Goal: Information Seeking & Learning: Learn about a topic

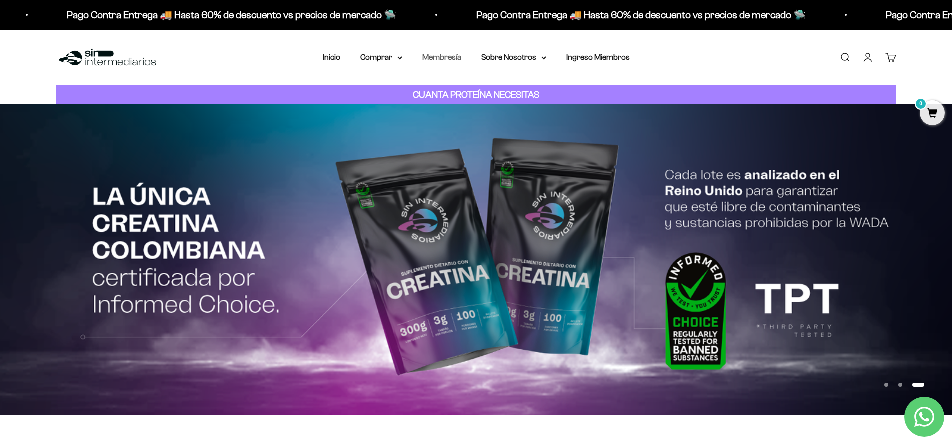
click at [443, 56] on link "Membresía" at bounding box center [441, 57] width 39 height 8
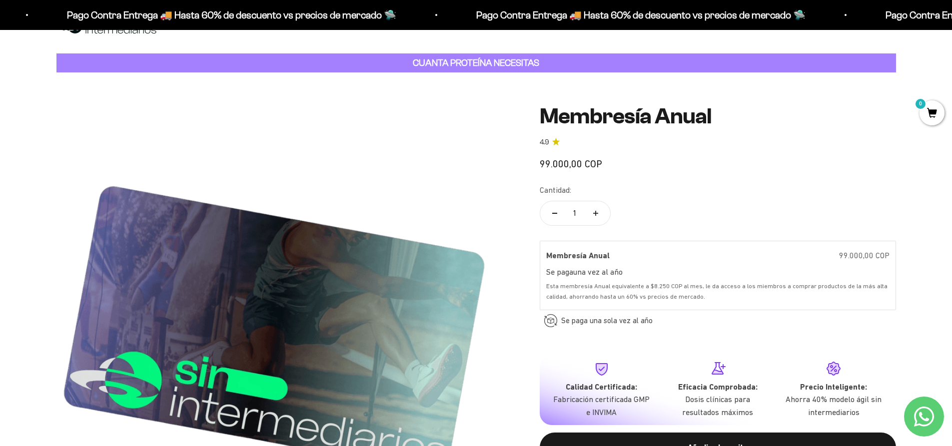
scroll to position [50, 0]
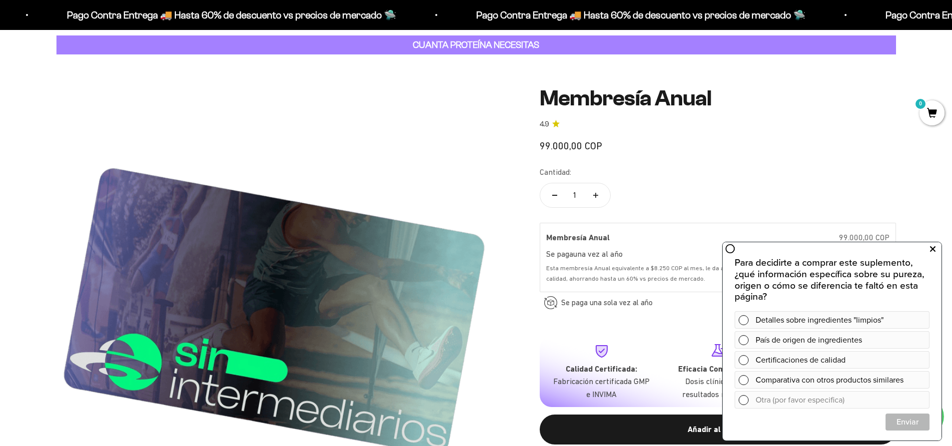
click at [932, 250] on icon at bounding box center [932, 249] width 5 height 13
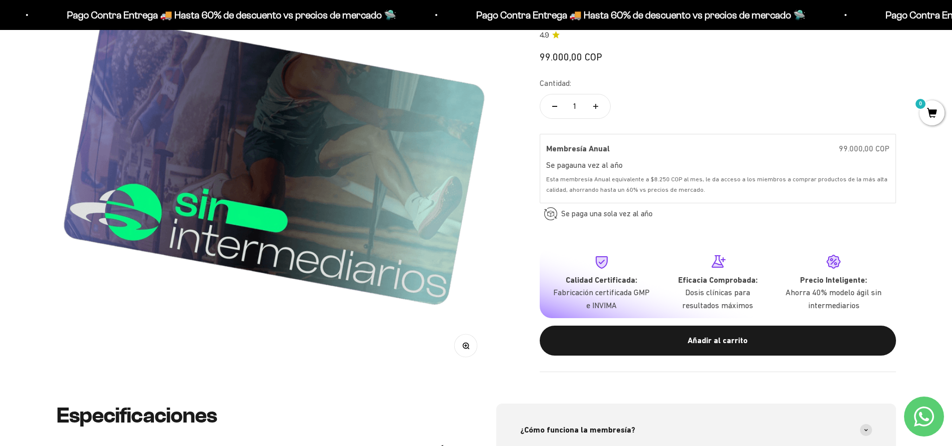
scroll to position [0, 0]
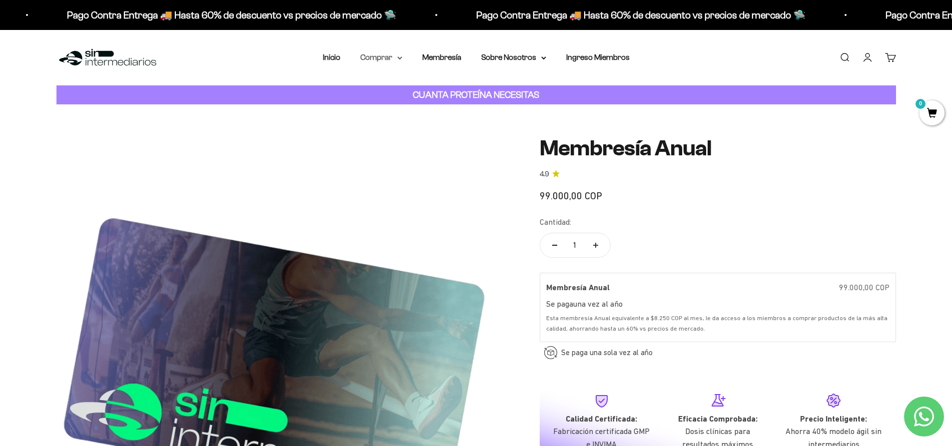
click at [391, 57] on summary "Comprar" at bounding box center [381, 57] width 42 height 13
click at [431, 88] on summary "Proteínas" at bounding box center [407, 89] width 82 height 13
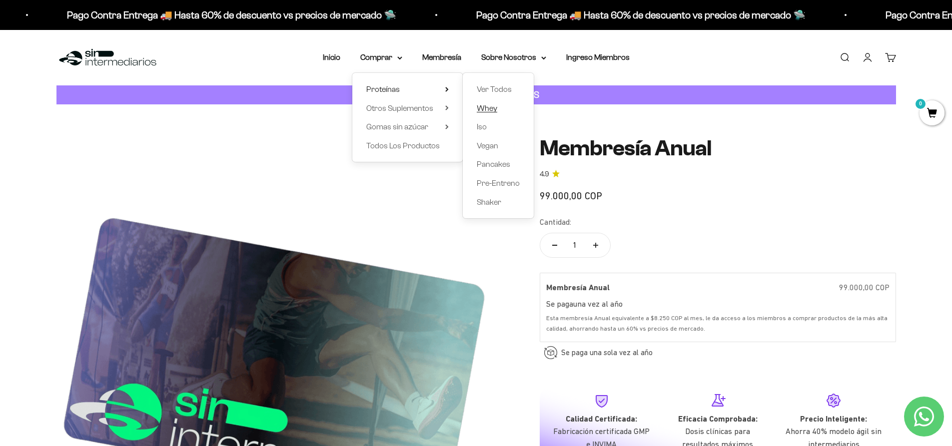
click at [492, 109] on span "Whey" at bounding box center [487, 108] width 20 height 8
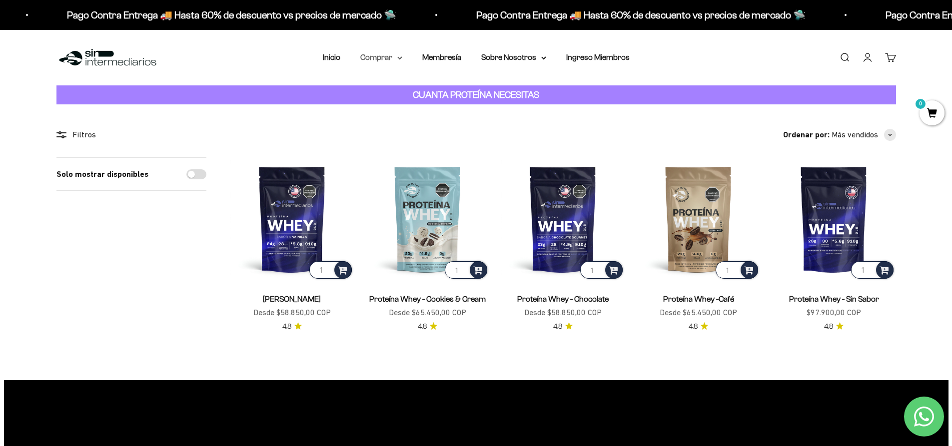
click at [387, 57] on summary "Comprar" at bounding box center [381, 57] width 42 height 13
click at [445, 110] on summary "Otros Suplementos" at bounding box center [407, 108] width 82 height 13
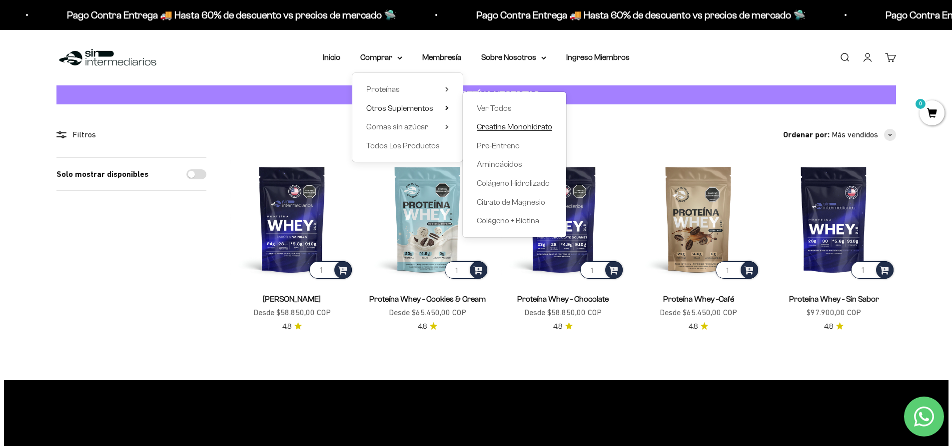
click at [504, 127] on span "Creatina Monohidrato" at bounding box center [514, 126] width 75 height 8
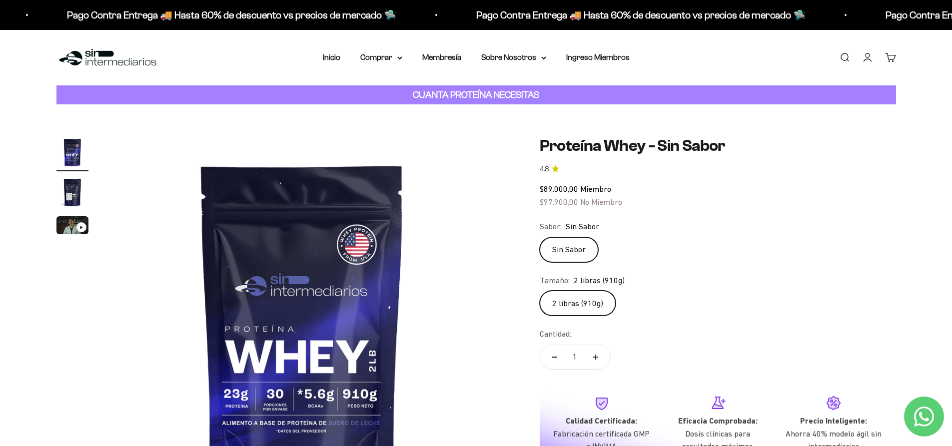
click at [571, 250] on label "Sin Sabor" at bounding box center [568, 249] width 58 height 25
click at [539, 237] on input "Sin Sabor" at bounding box center [539, 237] width 0 height 0
click at [77, 187] on img "Ir al artículo 2" at bounding box center [72, 192] width 32 height 32
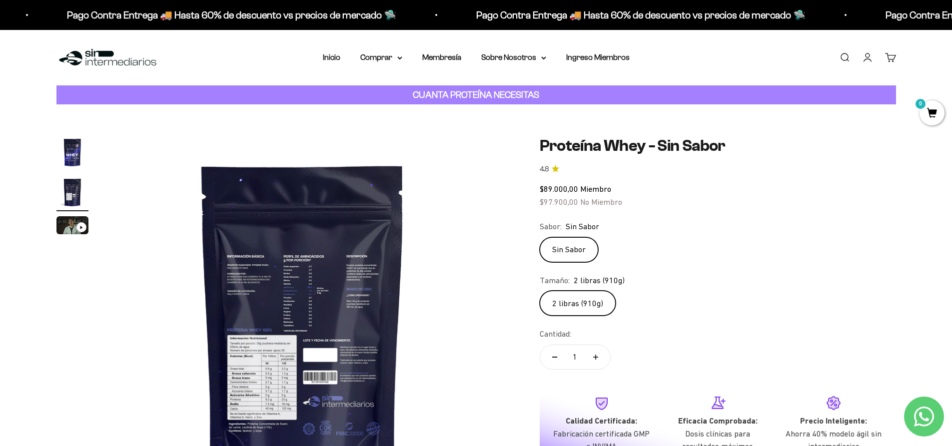
scroll to position [0, 391]
click at [303, 275] on img at bounding box center [301, 325] width 379 height 379
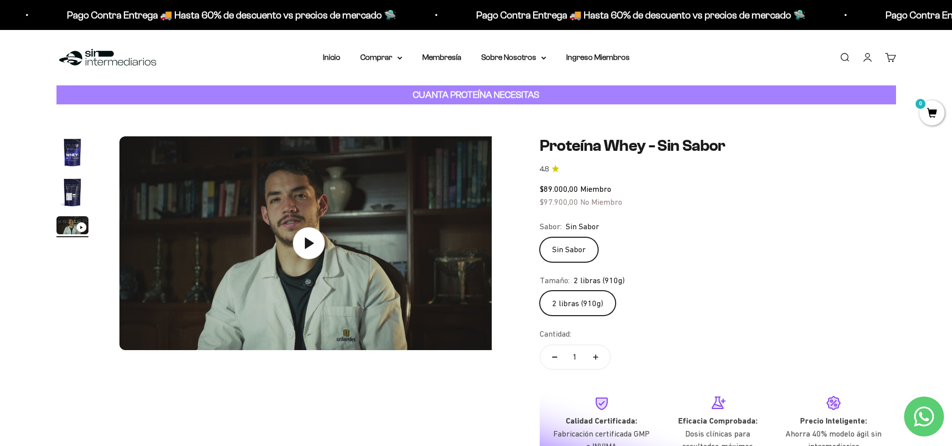
scroll to position [0, 782]
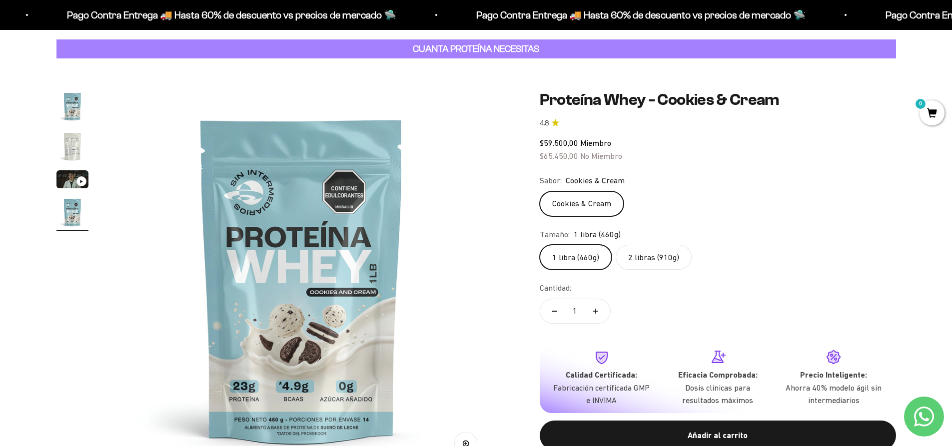
scroll to position [100, 0]
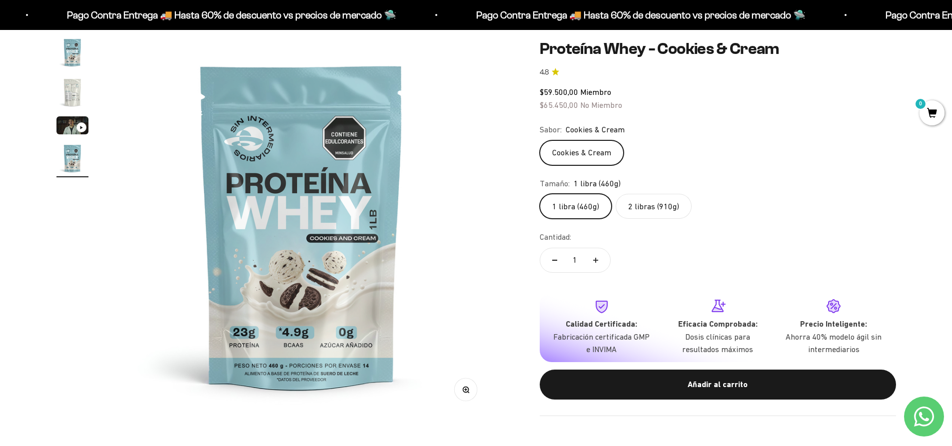
click at [655, 203] on label "2 libras (910g)" at bounding box center [653, 206] width 76 height 25
click at [539, 194] on input "2 libras (910g)" at bounding box center [539, 193] width 0 height 0
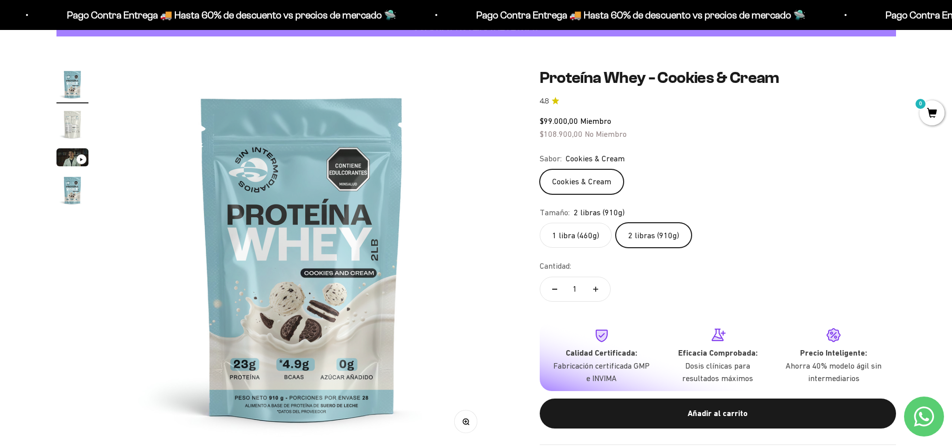
scroll to position [50, 0]
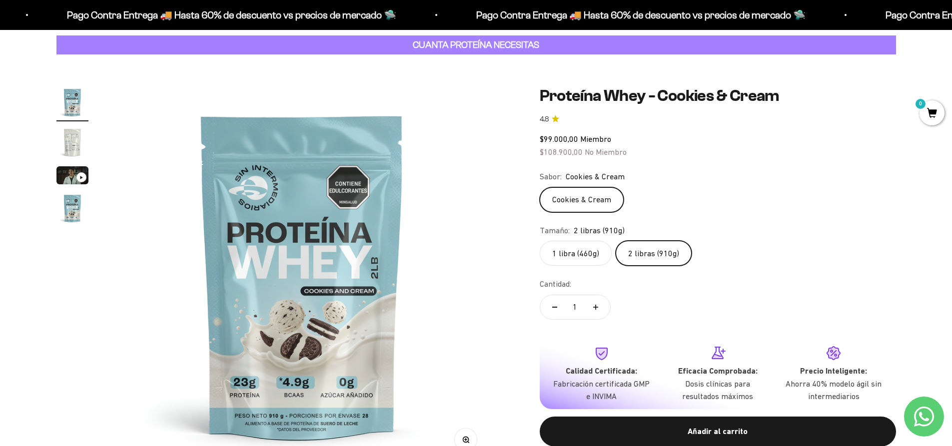
click at [580, 258] on label "1 libra (460g)" at bounding box center [575, 253] width 72 height 25
click at [539, 241] on input "1 libra (460g)" at bounding box center [539, 240] width 0 height 0
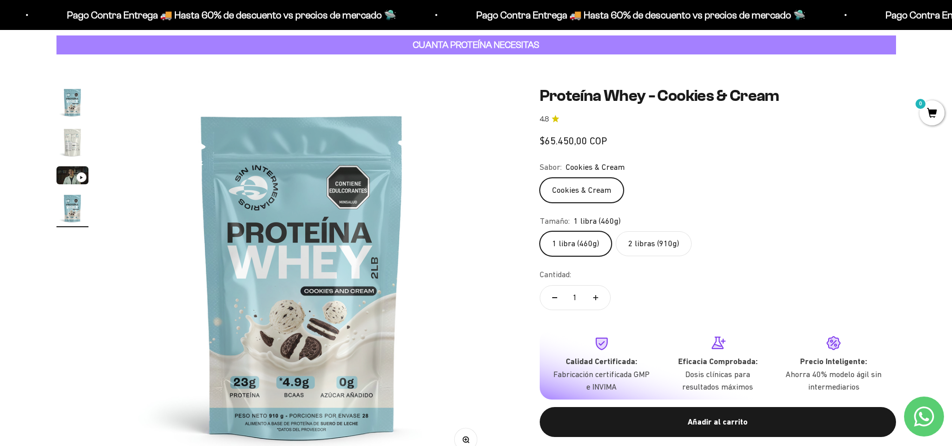
scroll to position [0, 1174]
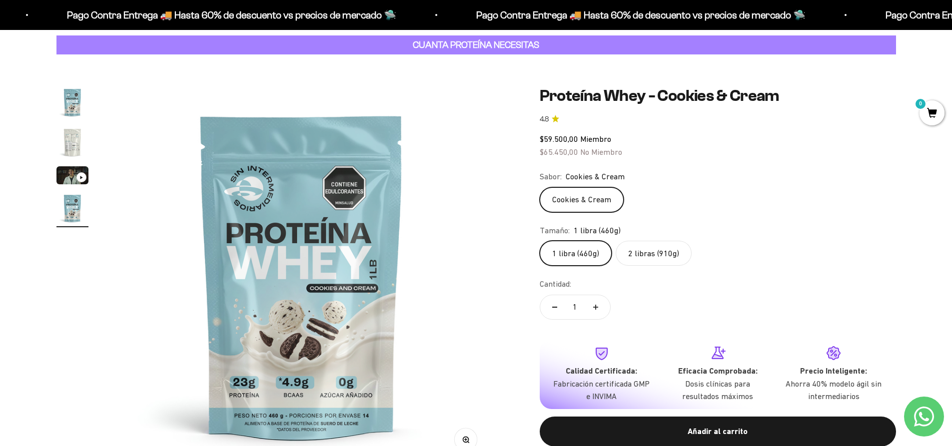
click at [649, 265] on label "2 libras (910g)" at bounding box center [653, 253] width 76 height 25
click at [539, 241] on input "2 libras (910g)" at bounding box center [539, 240] width 0 height 0
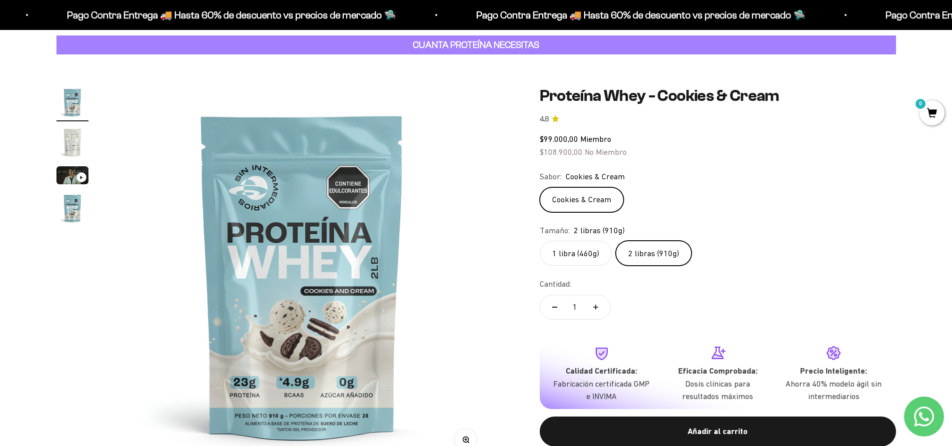
click at [81, 136] on img "Ir al artículo 2" at bounding box center [72, 142] width 32 height 32
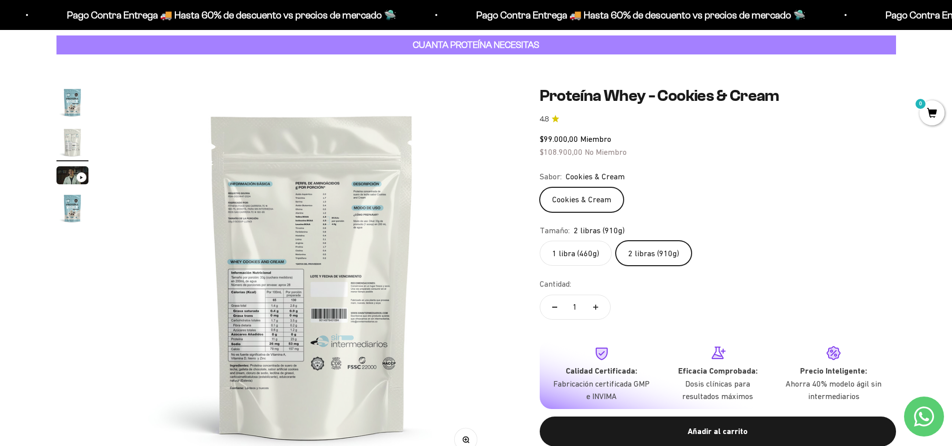
scroll to position [0, 391]
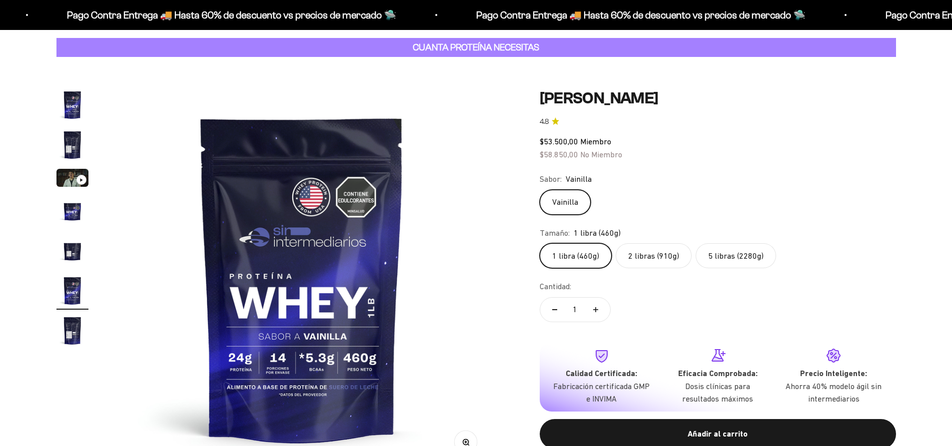
scroll to position [100, 0]
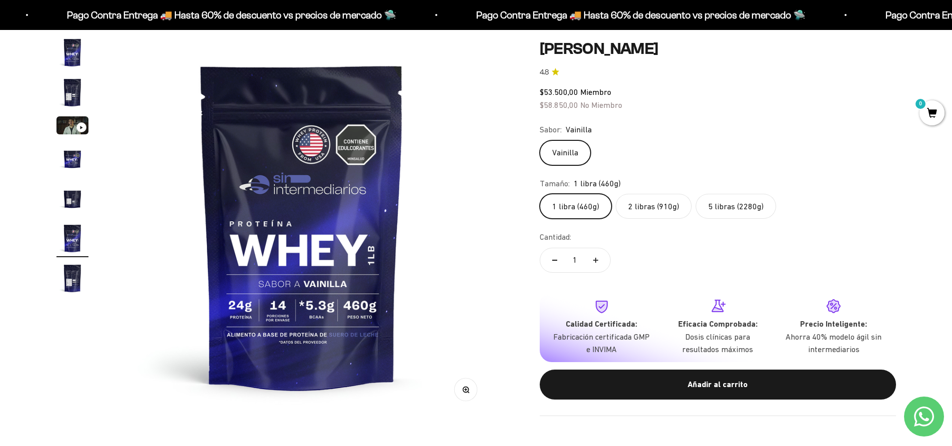
click at [730, 212] on label "5 libras (2280g)" at bounding box center [735, 206] width 80 height 25
click at [539, 194] on input "5 libras (2280g)" at bounding box center [539, 193] width 0 height 0
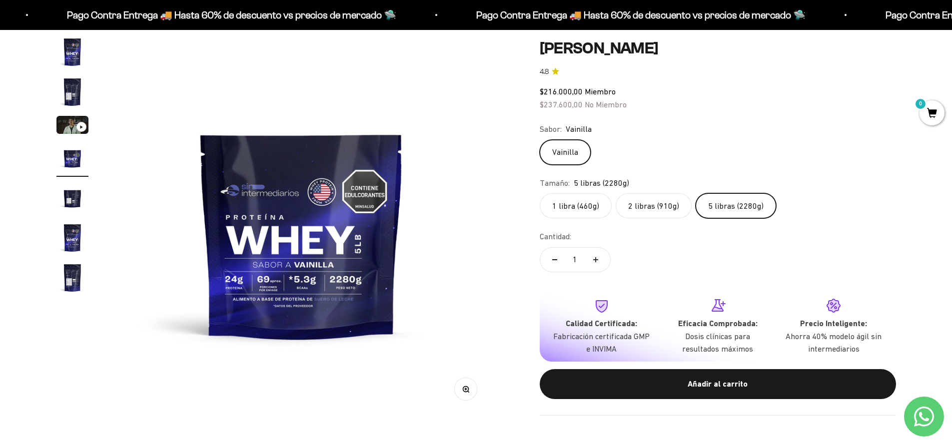
scroll to position [100, 0]
click at [571, 207] on label "1 libra (460g)" at bounding box center [575, 206] width 72 height 25
click at [539, 194] on input "1 libra (460g)" at bounding box center [539, 193] width 0 height 0
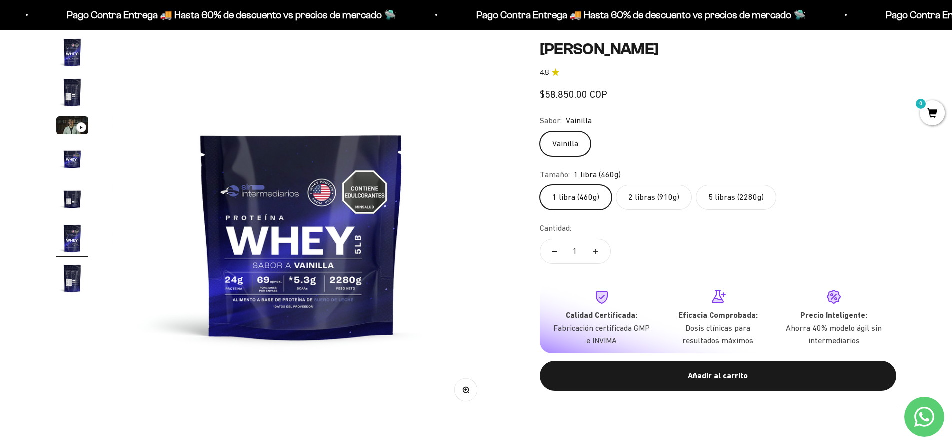
scroll to position [0, 1956]
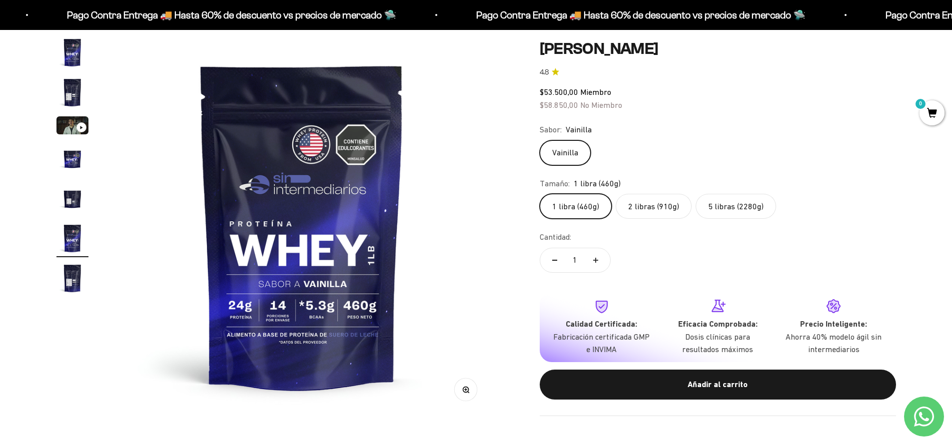
click at [708, 210] on label "5 libras (2280g)" at bounding box center [735, 206] width 80 height 25
click at [539, 194] on input "5 libras (2280g)" at bounding box center [539, 193] width 0 height 0
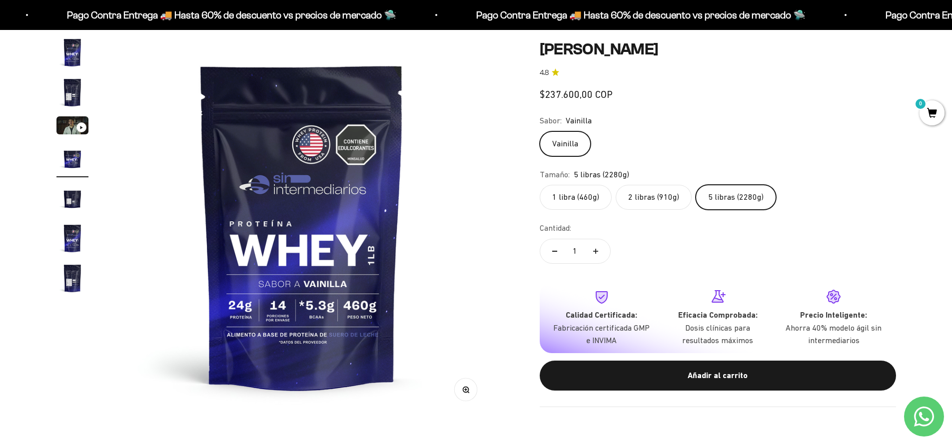
scroll to position [0, 1174]
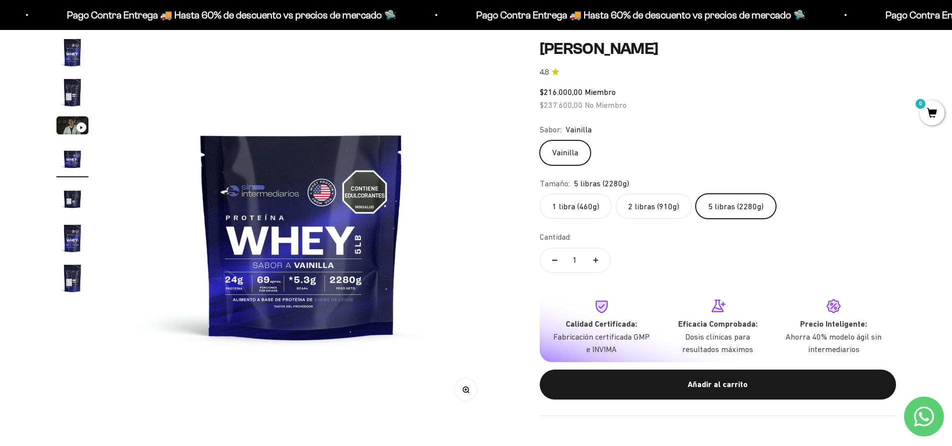
click at [75, 201] on img "Ir al artículo 5" at bounding box center [72, 198] width 32 height 32
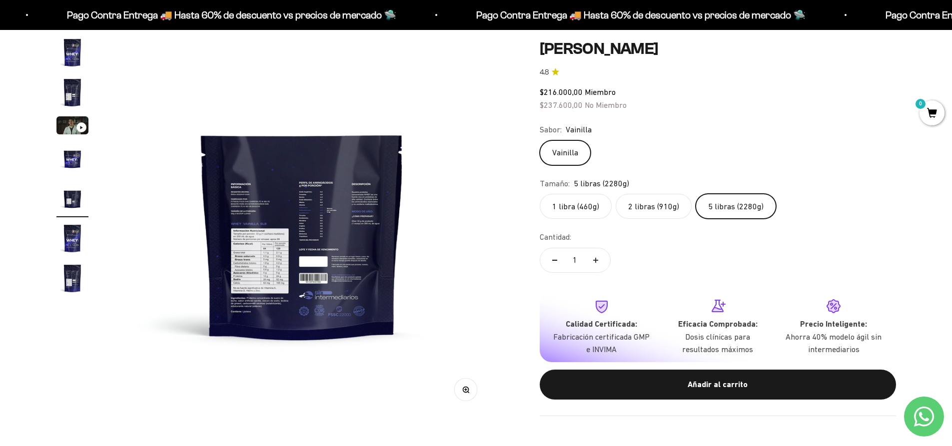
scroll to position [0, 1565]
click at [68, 52] on img "Ir al artículo 1" at bounding box center [72, 52] width 32 height 32
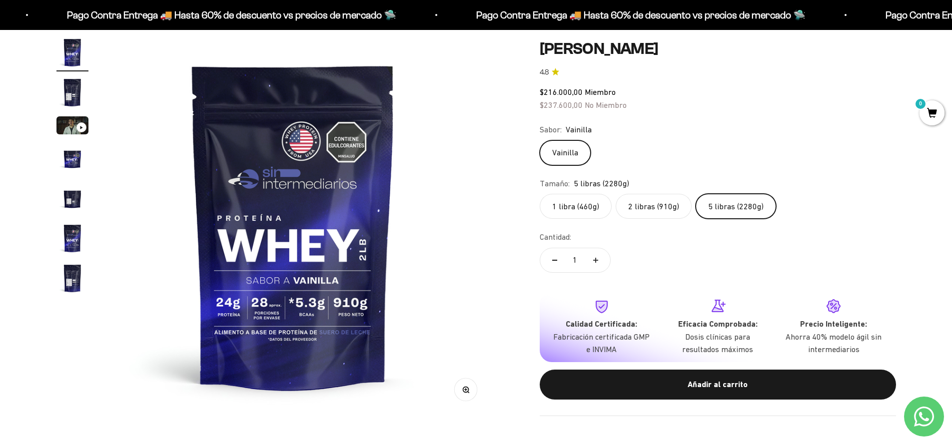
scroll to position [0, 0]
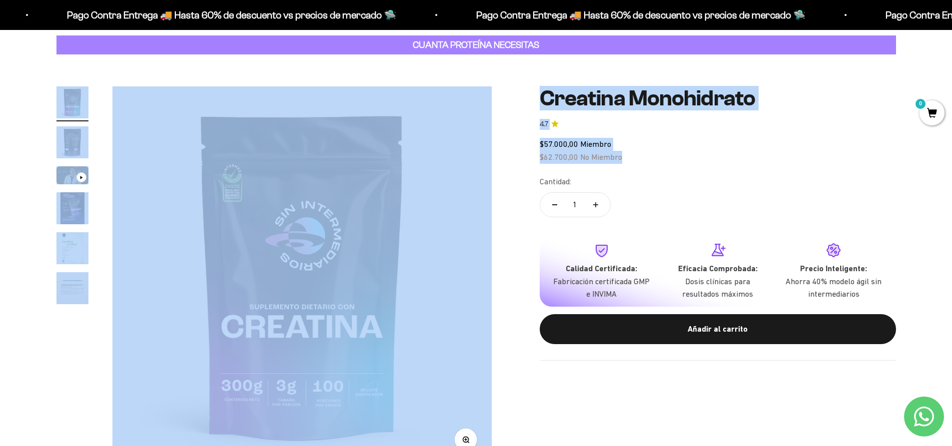
drag, startPoint x: 634, startPoint y: 160, endPoint x: 453, endPoint y: 147, distance: 182.3
click at [453, 147] on div "Zoom Ir al artículo 1 Ir al artículo 2 Ir al artículo 3 Ir al artículo 4 Ir al …" at bounding box center [475, 275] width 839 height 379
click at [498, 147] on div "Zoom Ir al artículo 1 Ir al artículo 2 Ir al artículo 3 Ir al artículo 4 Ir al …" at bounding box center [475, 275] width 839 height 379
click at [551, 157] on span "$62.700,00" at bounding box center [558, 156] width 38 height 9
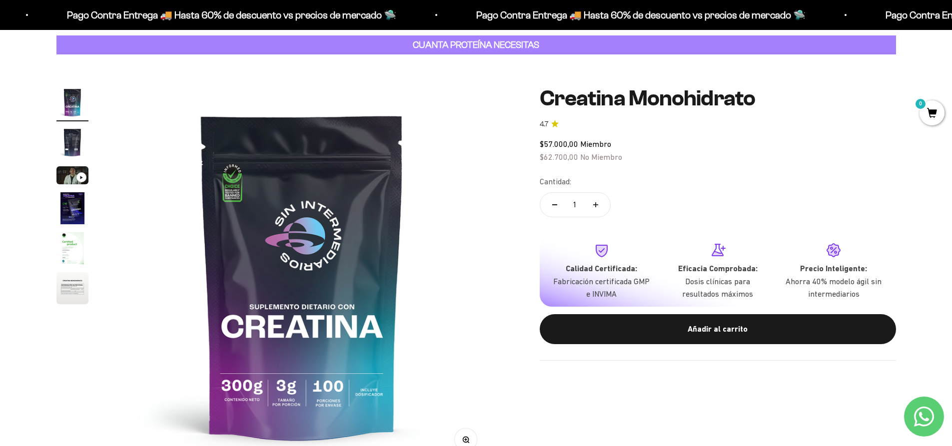
click at [74, 286] on img "Ir al artículo 6" at bounding box center [72, 288] width 32 height 32
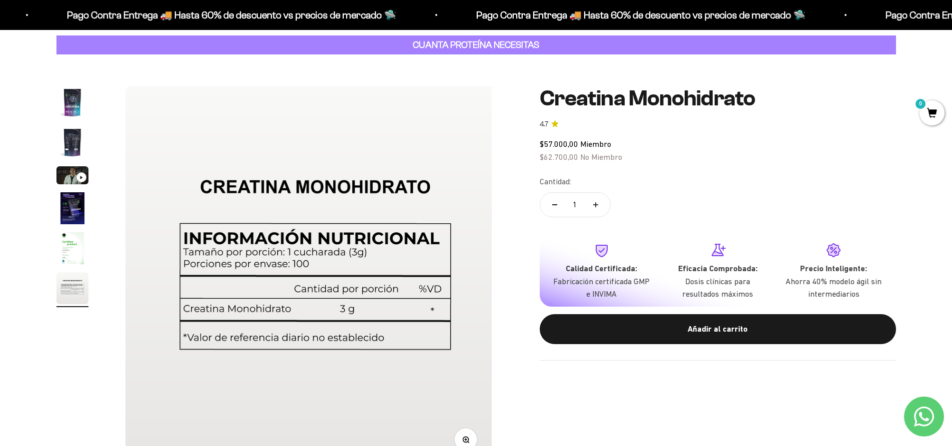
scroll to position [0, 1956]
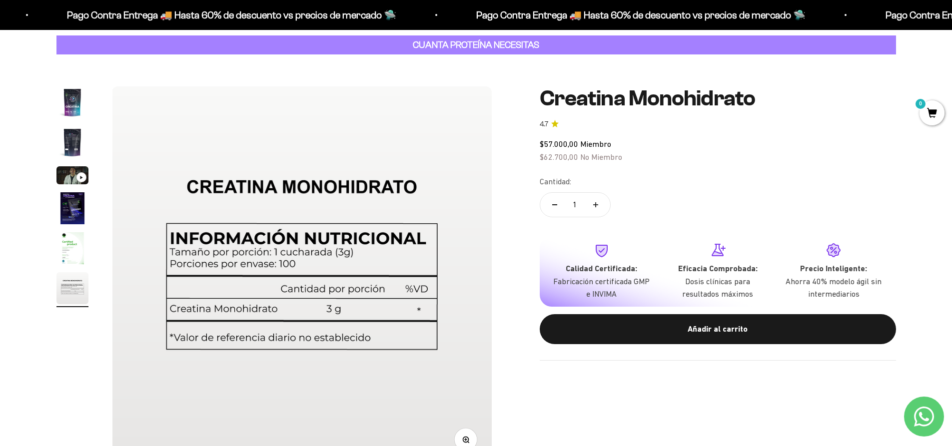
click at [59, 215] on img "Ir al artículo 4" at bounding box center [72, 208] width 32 height 32
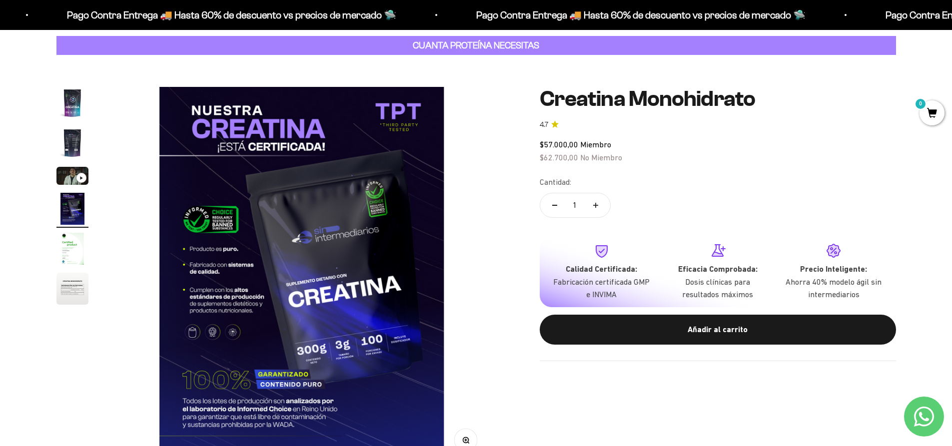
scroll to position [0, 0]
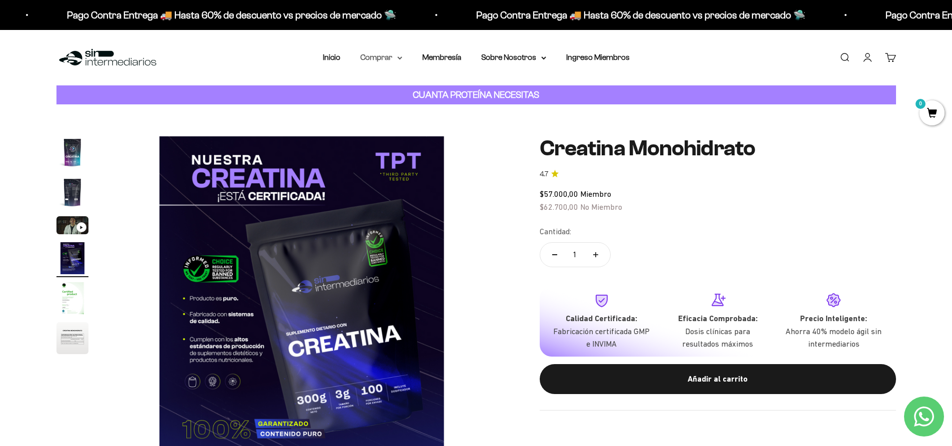
click at [395, 58] on summary "Comprar" at bounding box center [381, 57] width 42 height 13
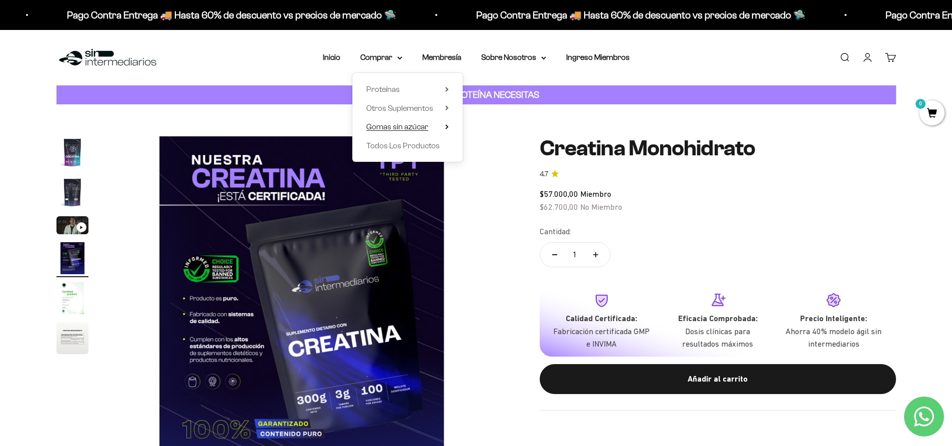
click at [444, 126] on summary "Gomas sin azúcar" at bounding box center [407, 126] width 82 height 13
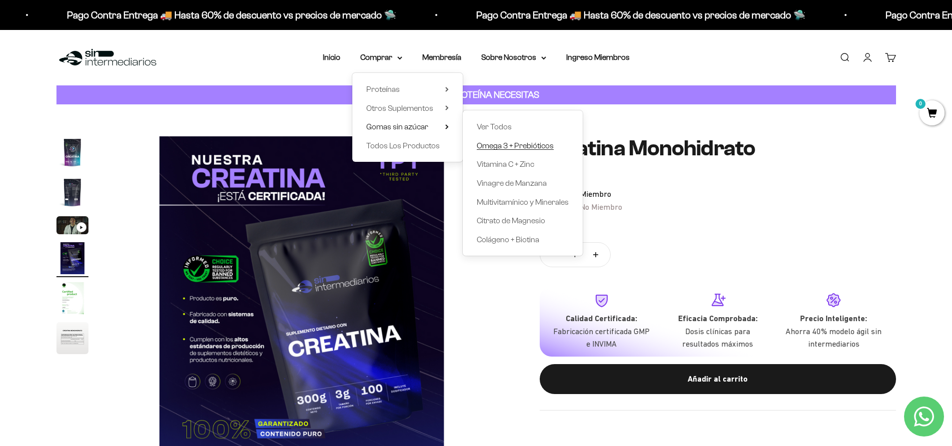
click at [513, 142] on span "Omega 3 + Prebióticos" at bounding box center [515, 145] width 77 height 8
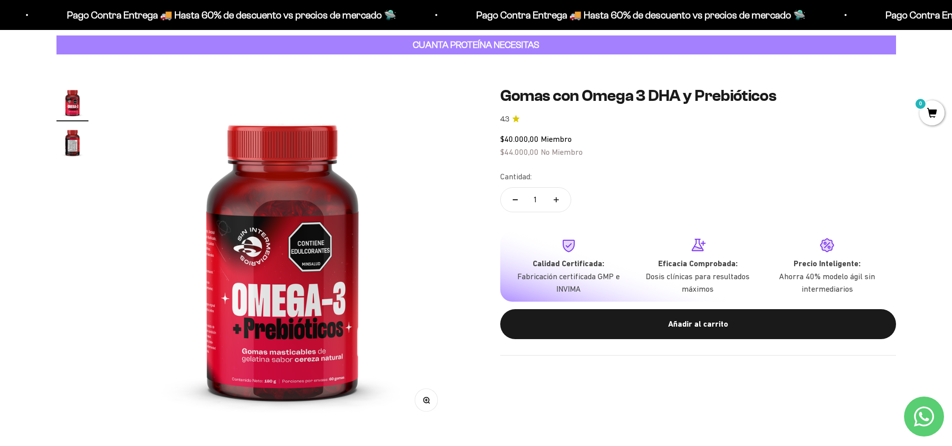
click at [79, 150] on img "Ir al artículo 2" at bounding box center [72, 142] width 32 height 32
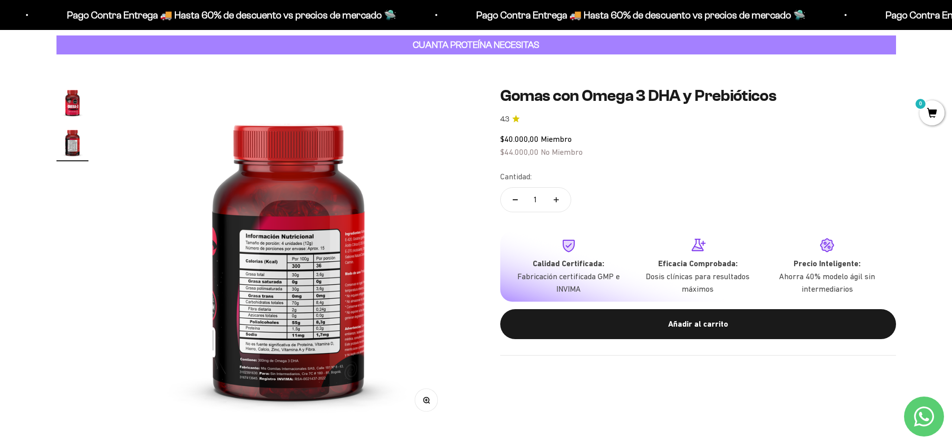
scroll to position [0, 352]
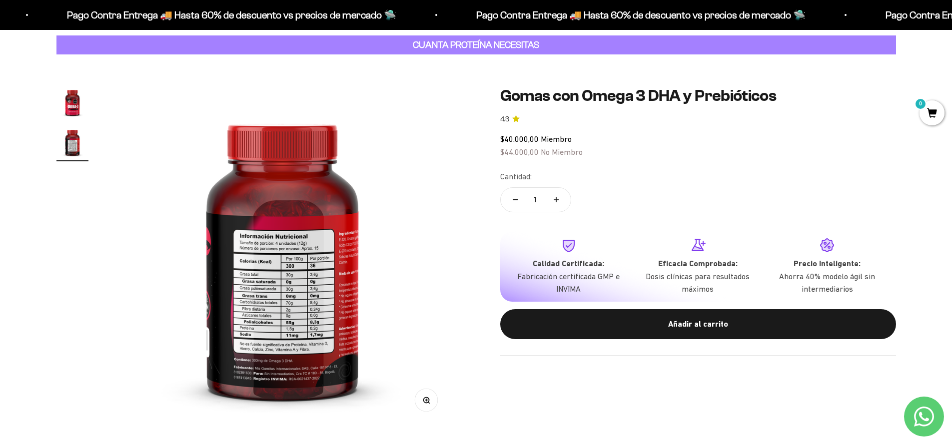
click at [75, 101] on img "Ir al artículo 1" at bounding box center [72, 102] width 32 height 32
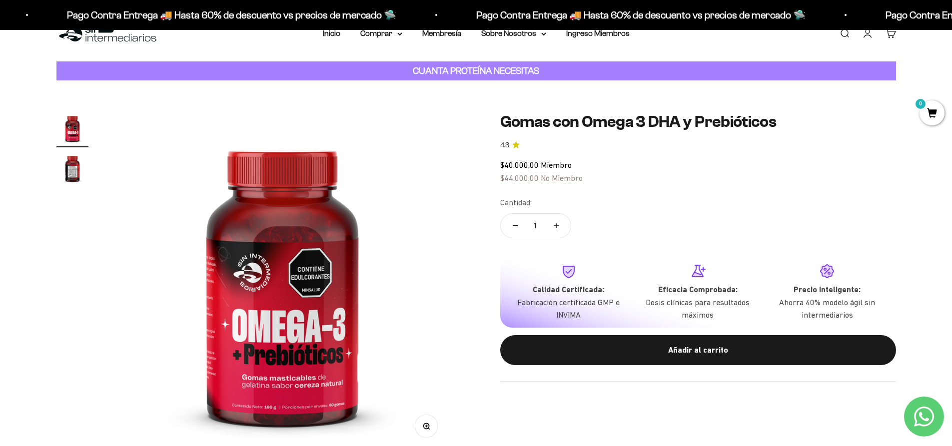
scroll to position [0, 0]
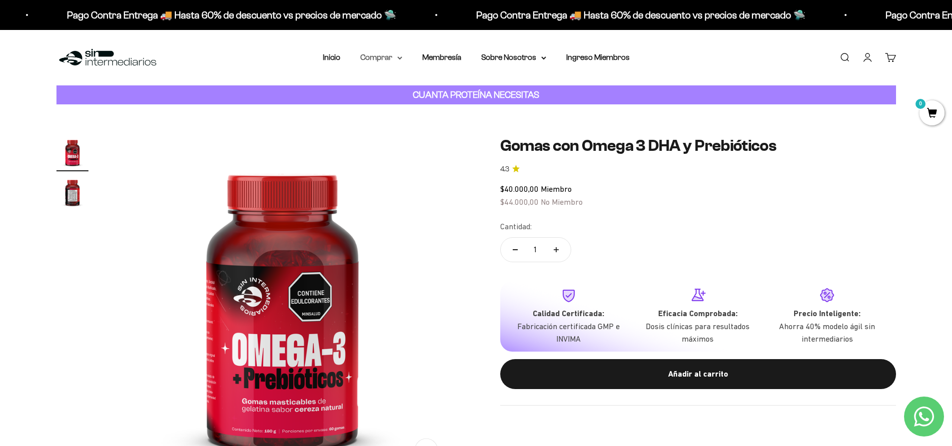
click at [391, 56] on summary "Comprar" at bounding box center [381, 57] width 42 height 13
click at [439, 104] on summary "Otros Suplementos" at bounding box center [407, 108] width 82 height 13
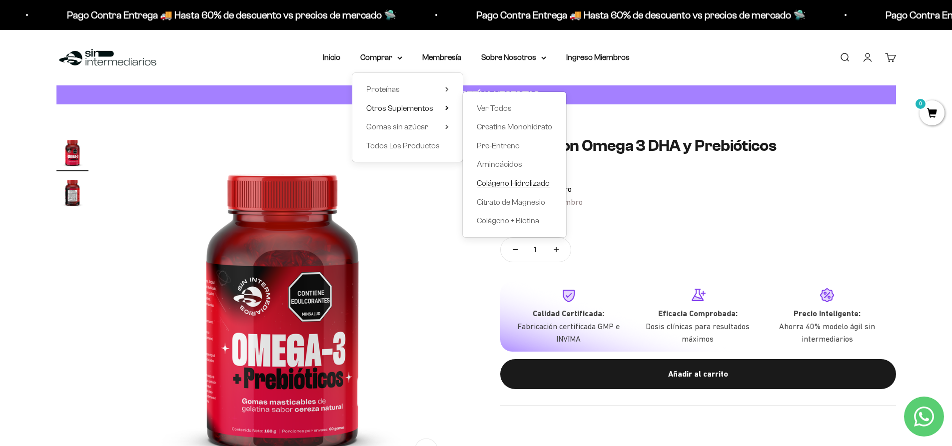
click at [510, 186] on span "Colágeno Hidrolizado" at bounding box center [513, 183] width 73 height 8
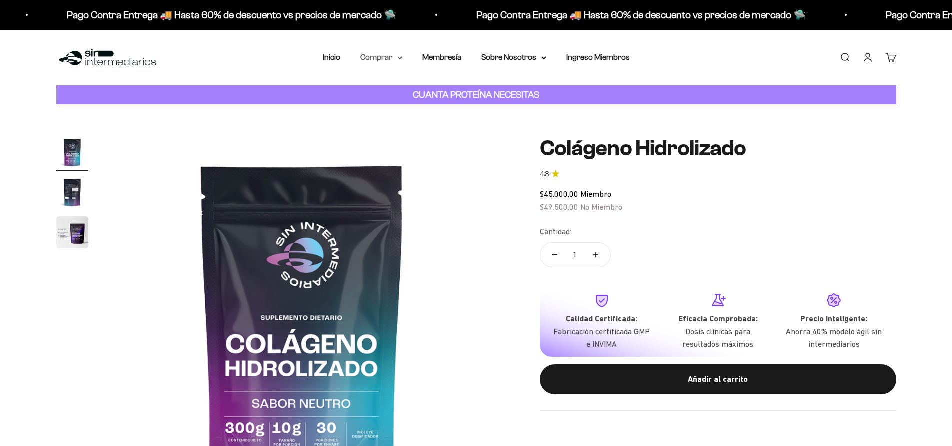
click at [389, 56] on summary "Comprar" at bounding box center [381, 57] width 42 height 13
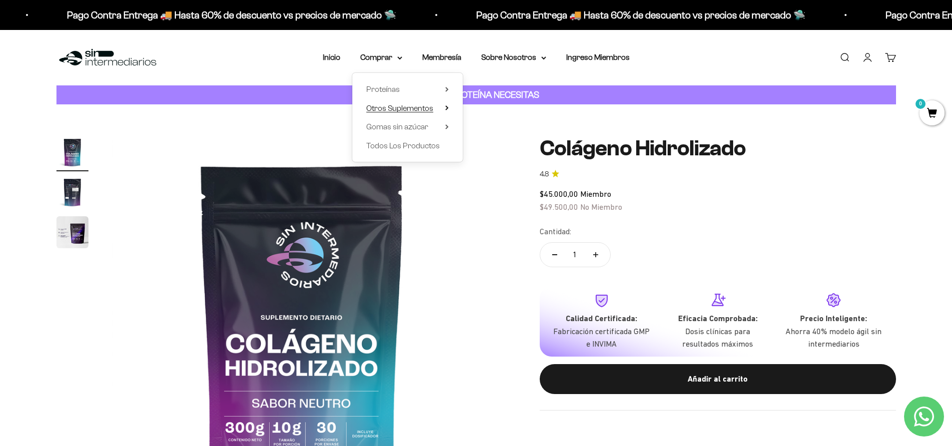
click at [424, 108] on span "Otros Suplementos" at bounding box center [399, 108] width 67 height 8
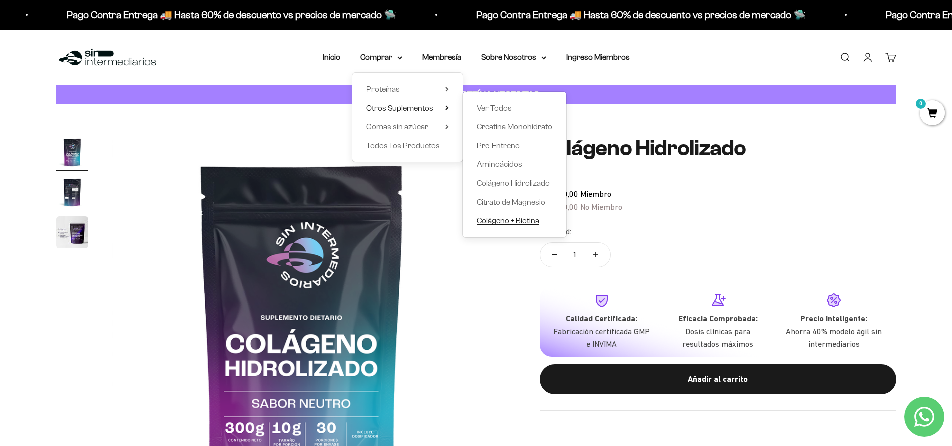
click at [500, 221] on span "Colágeno + Biotina" at bounding box center [508, 220] width 62 height 8
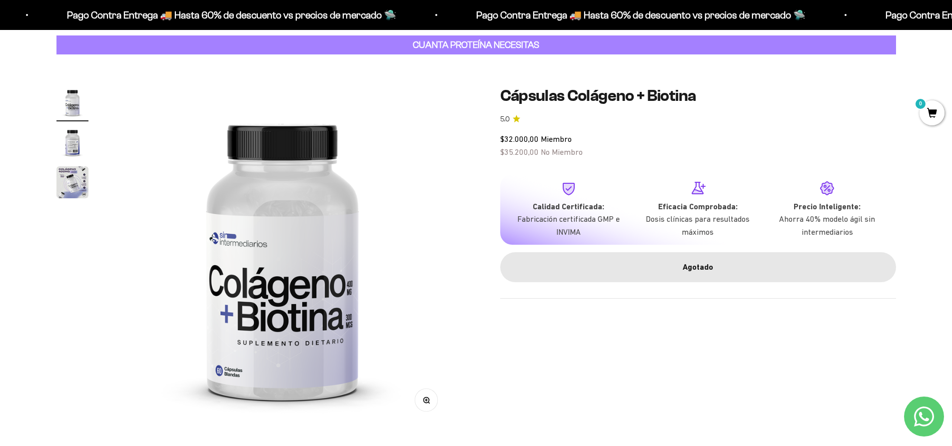
click at [71, 149] on img "Ir al artículo 2" at bounding box center [72, 142] width 32 height 32
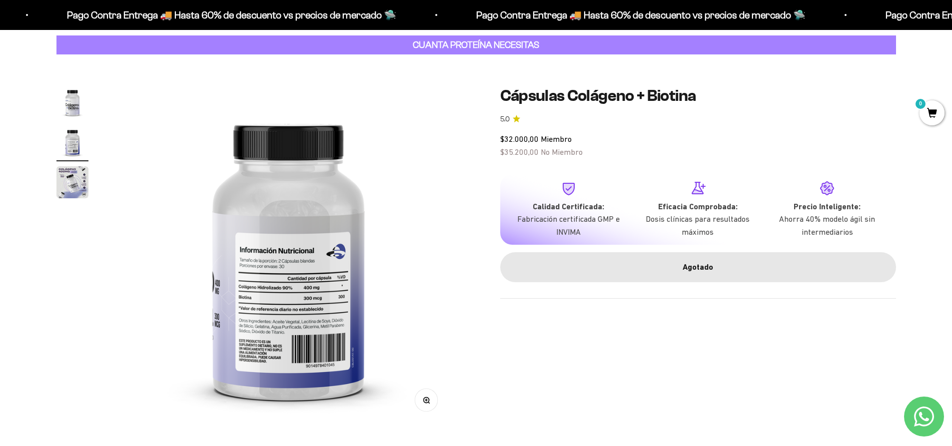
scroll to position [0, 352]
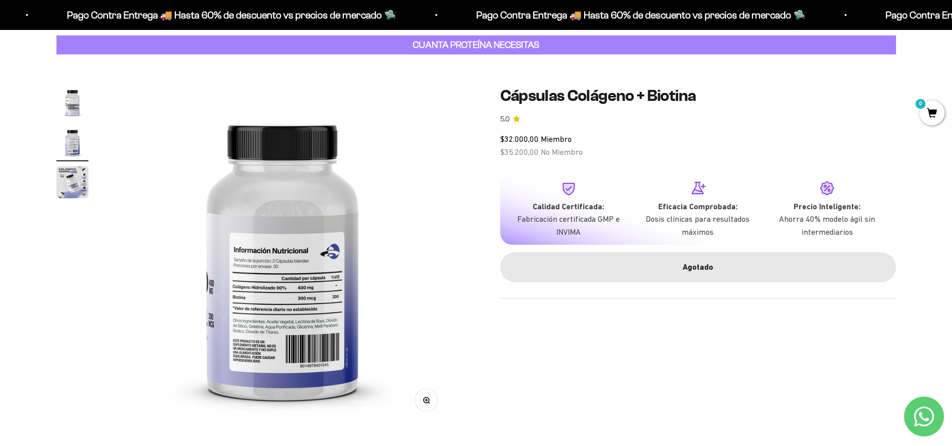
click at [68, 198] on img "Ir al artículo 3" at bounding box center [72, 182] width 32 height 32
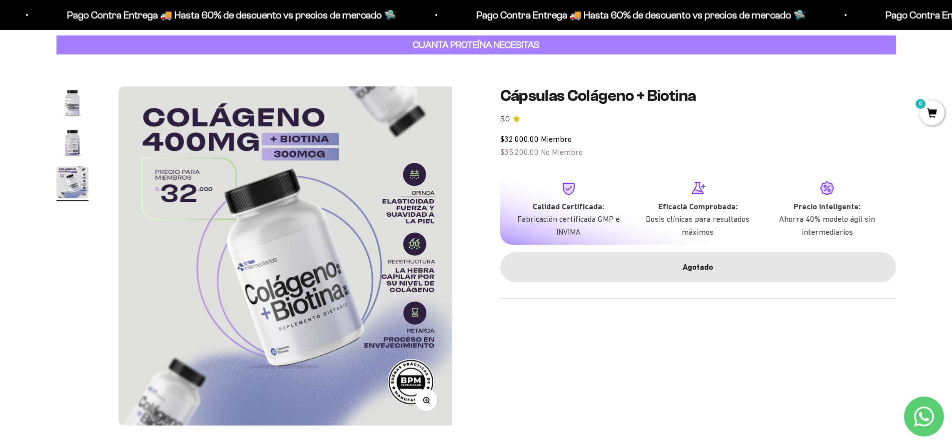
scroll to position [0, 703]
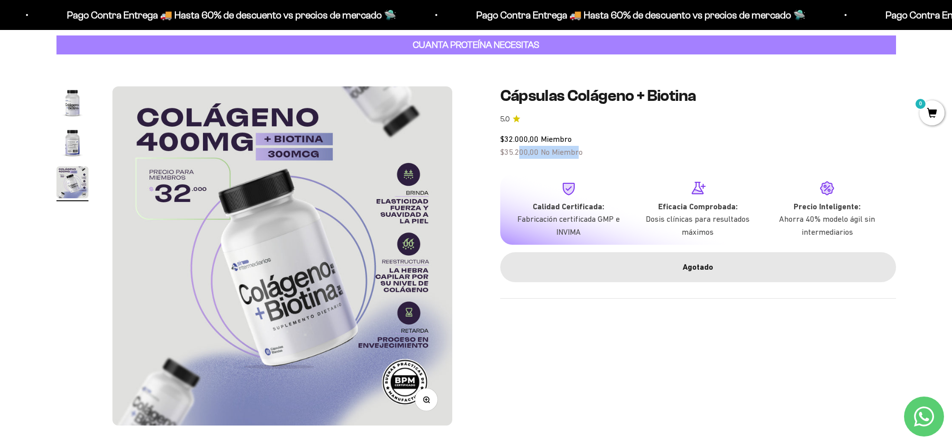
drag, startPoint x: 579, startPoint y: 152, endPoint x: 517, endPoint y: 153, distance: 62.0
click at [517, 153] on span "$35.200,00 No Miembro" at bounding box center [541, 151] width 82 height 9
click at [486, 156] on div "Zoom Ir al artículo 1 Ir al artículo 2 Ir al artículo 3 Cápsulas Colágeno + Bio…" at bounding box center [475, 255] width 839 height 339
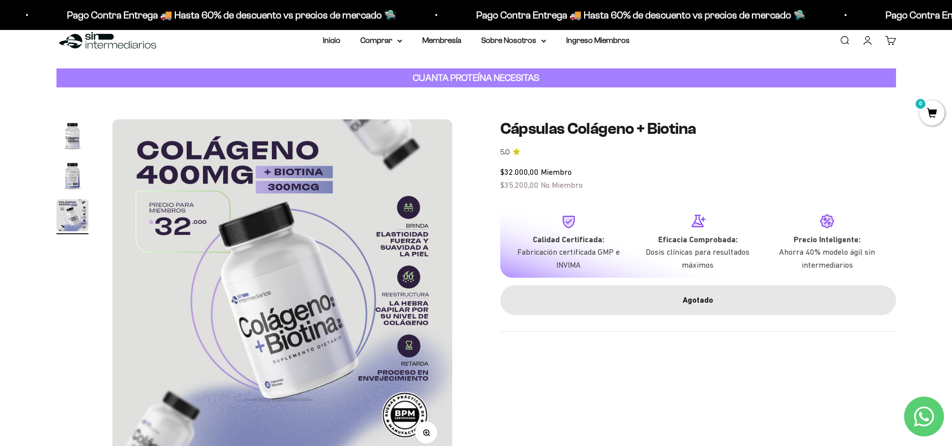
scroll to position [0, 0]
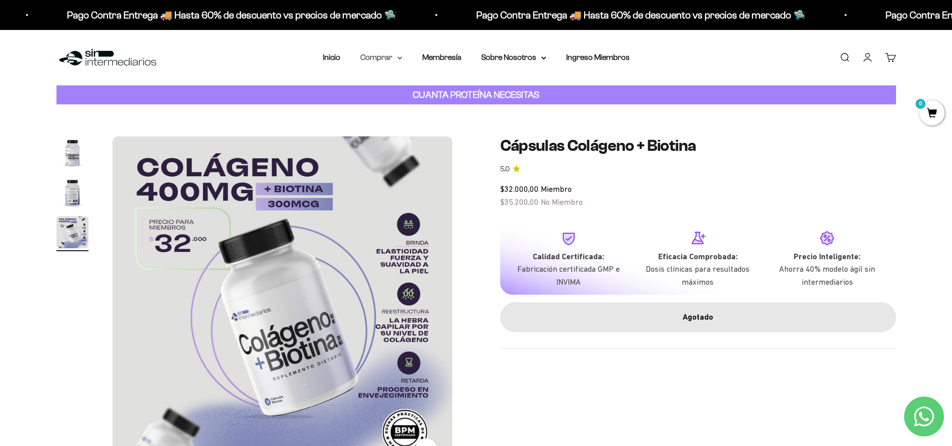
click at [393, 56] on summary "Comprar" at bounding box center [381, 57] width 42 height 13
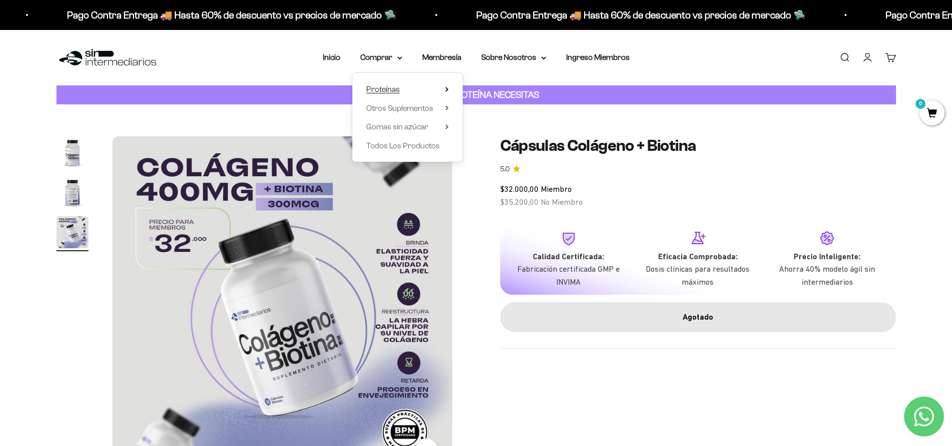
click at [446, 92] on summary "Proteínas" at bounding box center [407, 89] width 82 height 13
click at [490, 203] on span "Shaker" at bounding box center [489, 202] width 24 height 8
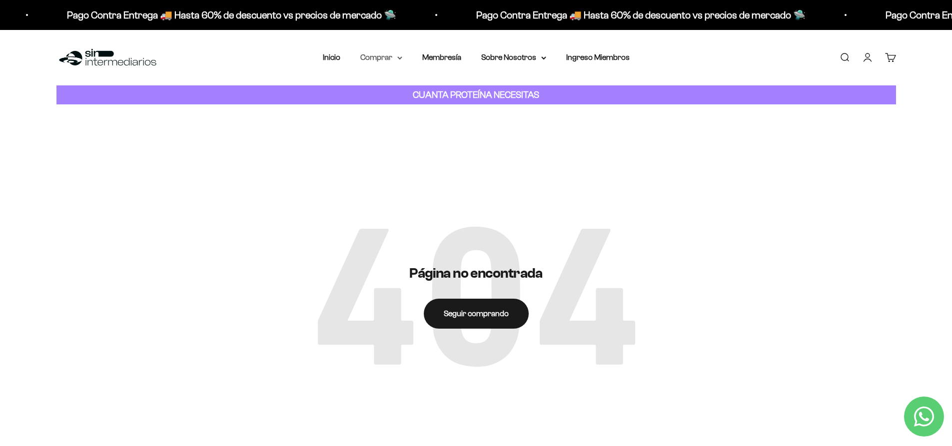
click at [392, 60] on summary "Comprar" at bounding box center [381, 57] width 42 height 13
click at [441, 89] on summary "Proteínas" at bounding box center [407, 89] width 82 height 13
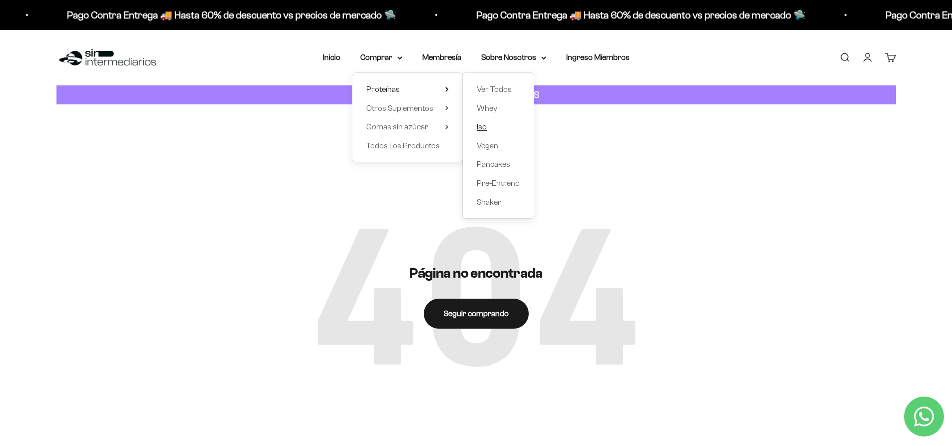
click at [479, 127] on span "Iso" at bounding box center [482, 126] width 10 height 8
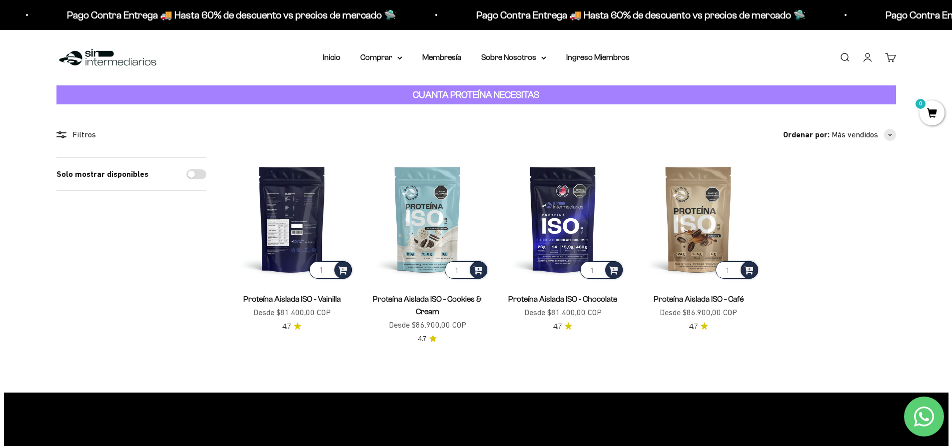
click at [268, 213] on img at bounding box center [291, 218] width 123 height 123
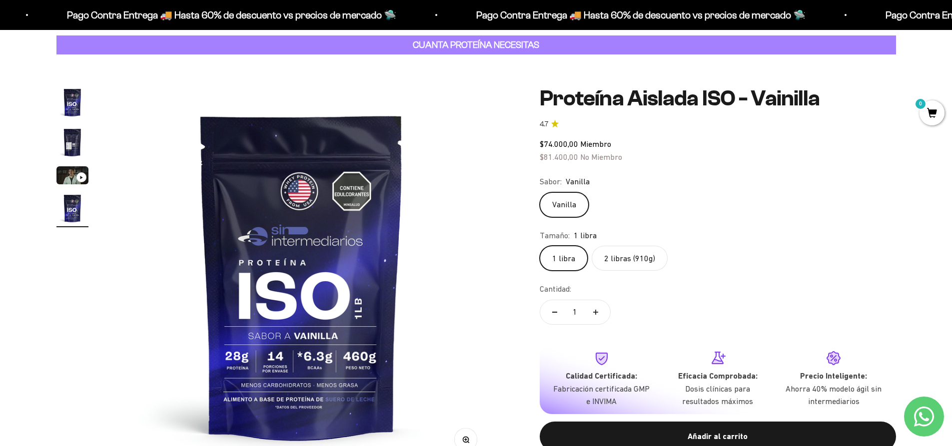
click at [629, 260] on label "2 libras (910g)" at bounding box center [629, 258] width 76 height 25
click at [539, 246] on input "2 libras (910g)" at bounding box center [539, 245] width 0 height 0
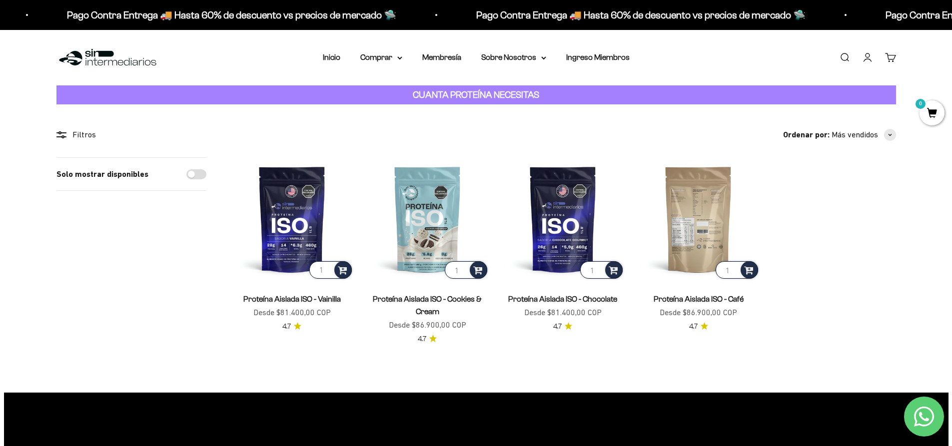
click at [716, 231] on img at bounding box center [697, 218] width 123 height 123
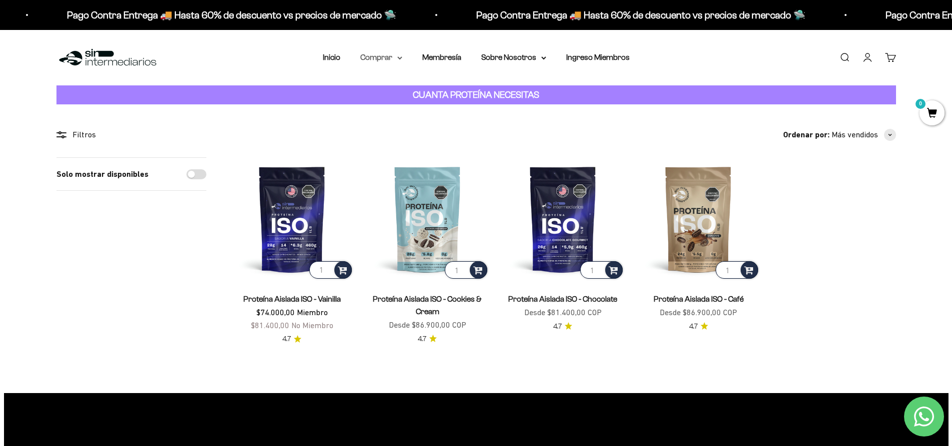
click at [377, 61] on summary "Comprar" at bounding box center [381, 57] width 42 height 13
click at [439, 107] on summary "Otros Suplementos" at bounding box center [407, 108] width 82 height 13
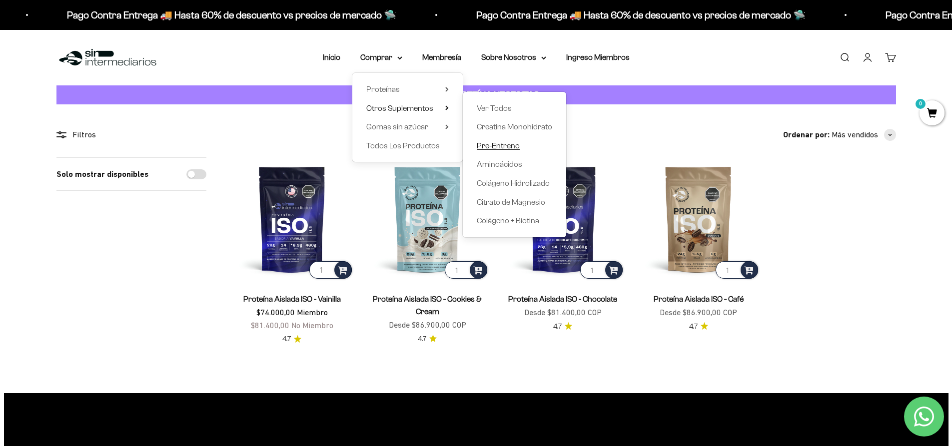
click at [509, 146] on span "Pre-Entreno" at bounding box center [498, 145] width 43 height 8
click at [507, 142] on span "Pre-Entreno" at bounding box center [498, 145] width 43 height 8
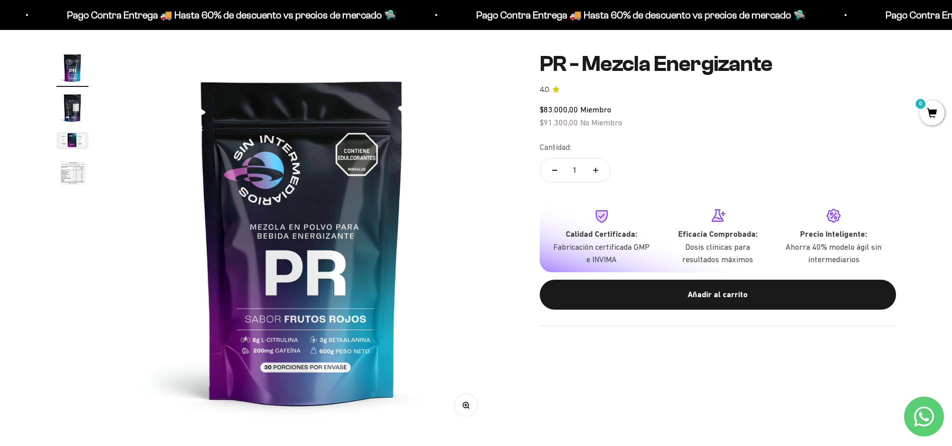
scroll to position [100, 0]
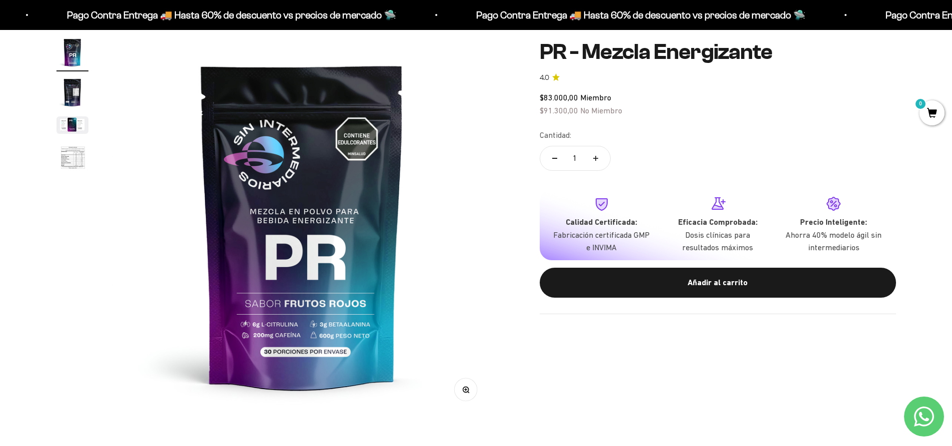
click at [75, 164] on img "Ir al artículo 4" at bounding box center [72, 158] width 32 height 33
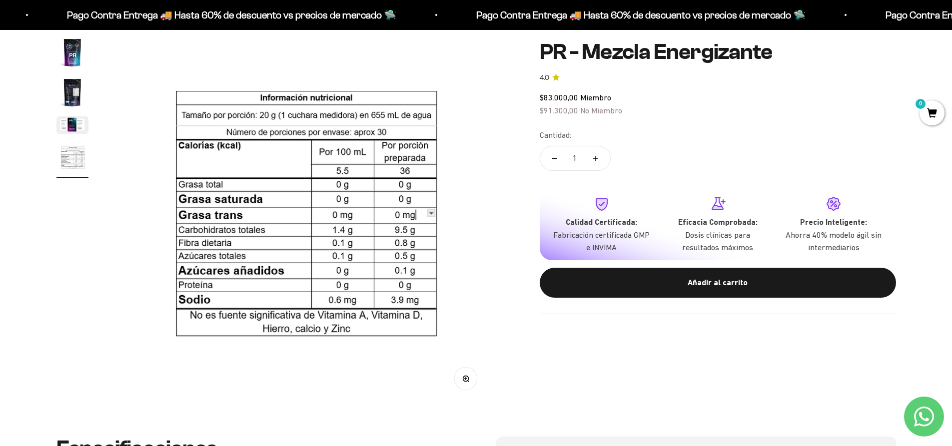
scroll to position [0, 1174]
click at [96, 170] on product-gallery "Zoom Ir al artículo 1 Ir al artículo 2 Ir al artículo 3 Ir al artículo 4" at bounding box center [273, 220] width 435 height 368
click at [77, 158] on img "Ir al artículo 4" at bounding box center [72, 158] width 32 height 33
click at [71, 55] on img "Ir al artículo 1" at bounding box center [72, 52] width 32 height 32
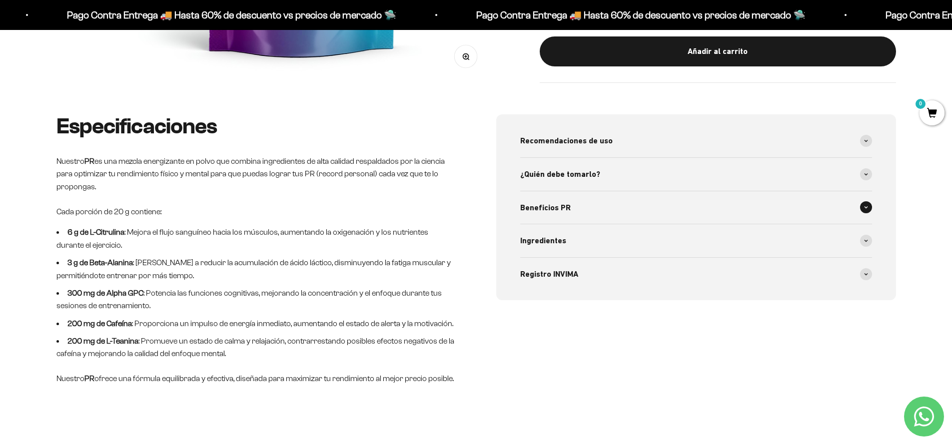
scroll to position [450, 0]
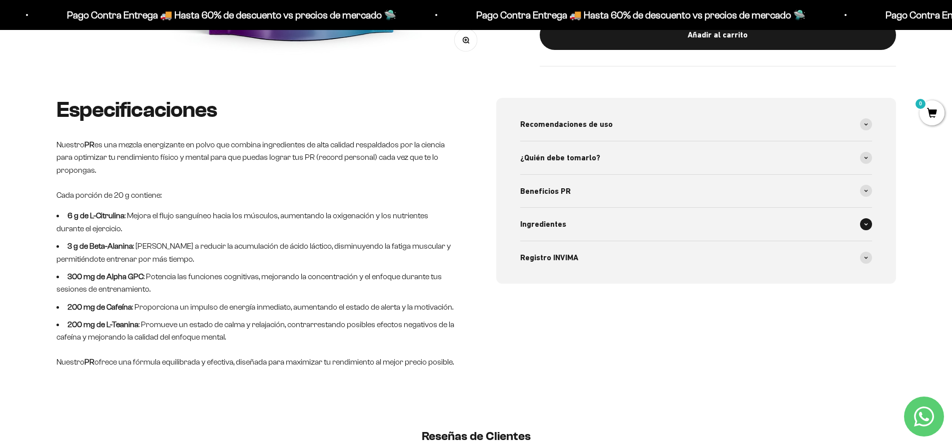
click at [861, 229] on div "Ingredientes" at bounding box center [696, 224] width 352 height 33
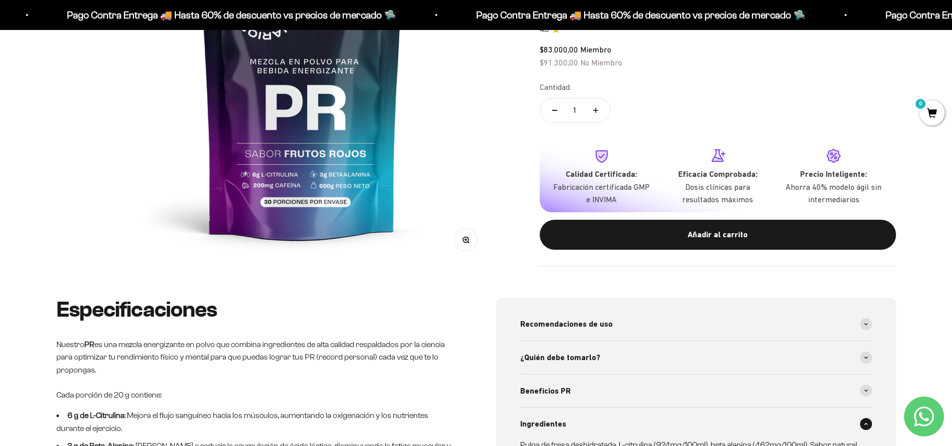
scroll to position [0, 0]
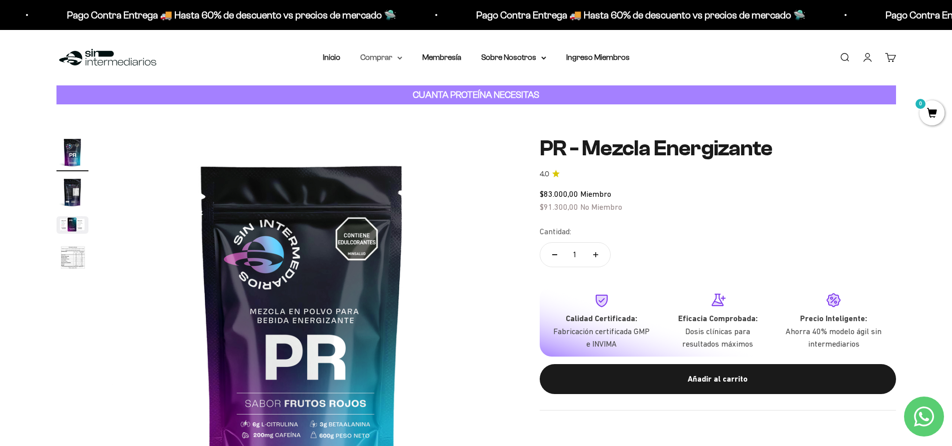
click at [394, 63] on summary "Comprar" at bounding box center [381, 57] width 42 height 13
click at [448, 87] on icon at bounding box center [446, 89] width 3 height 5
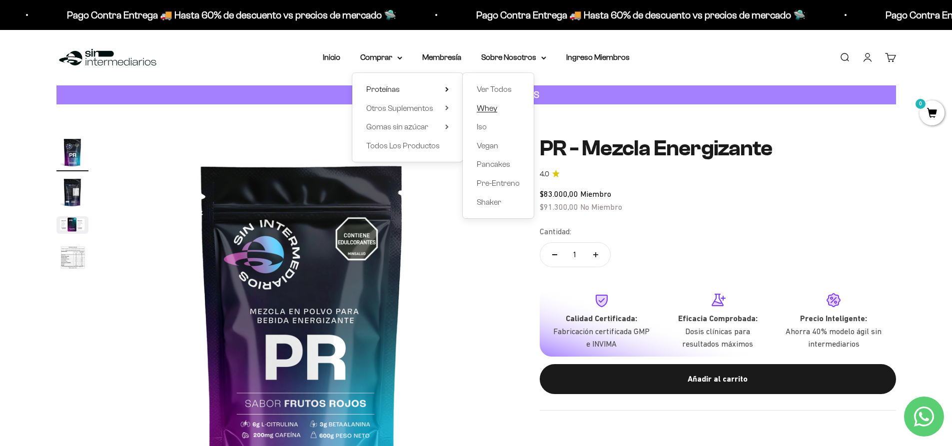
click at [486, 114] on span "Whey" at bounding box center [487, 108] width 20 height 13
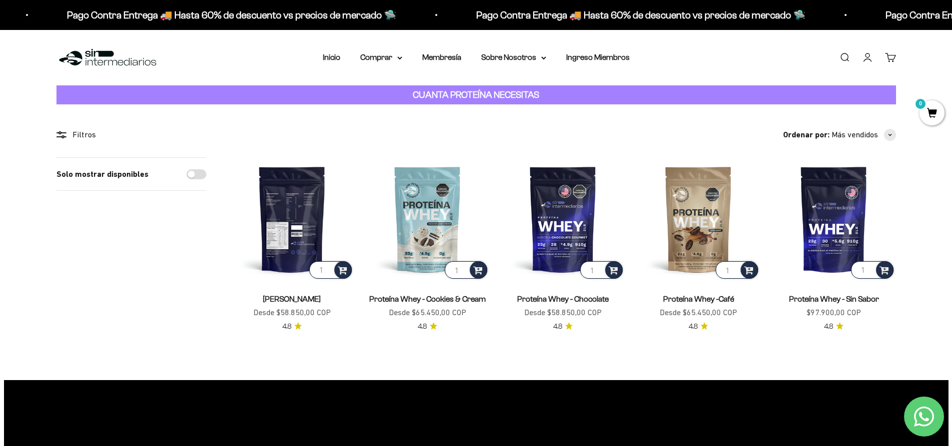
click at [275, 245] on img at bounding box center [291, 218] width 123 height 123
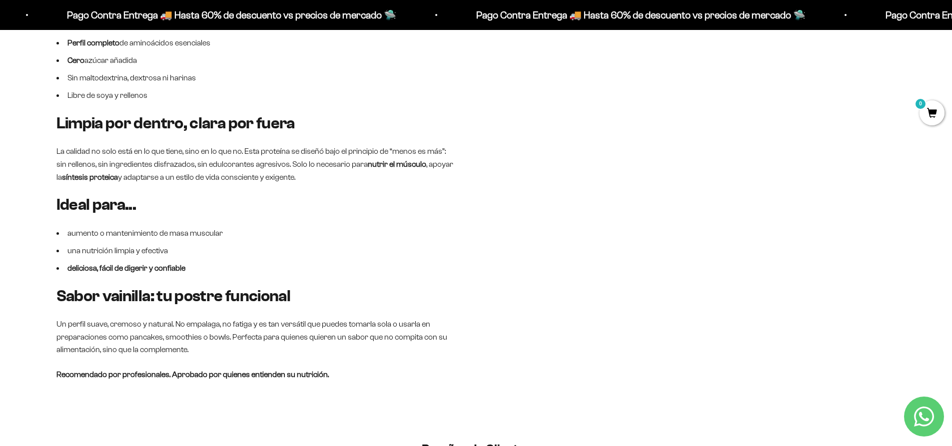
scroll to position [699, 0]
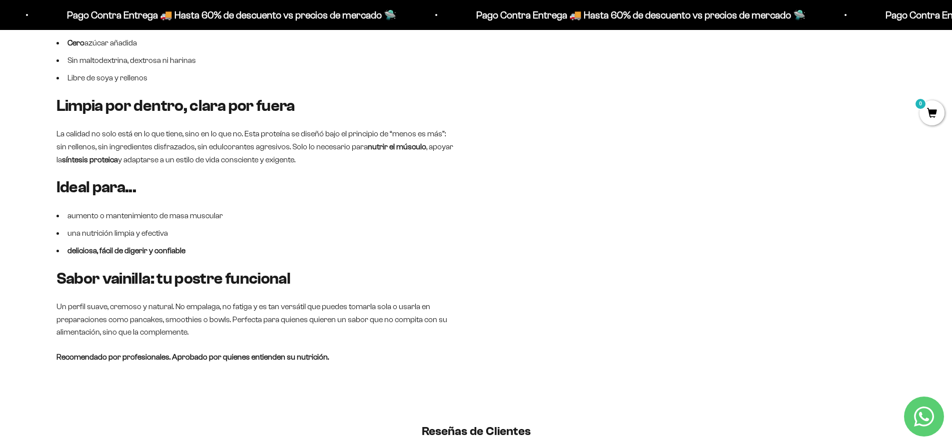
click at [590, 306] on div "¿Cómo prepararla? 1 scoop (33g) mezclado en 200-250ml de agua fría o leche(sí, …" at bounding box center [696, 105] width 400 height 515
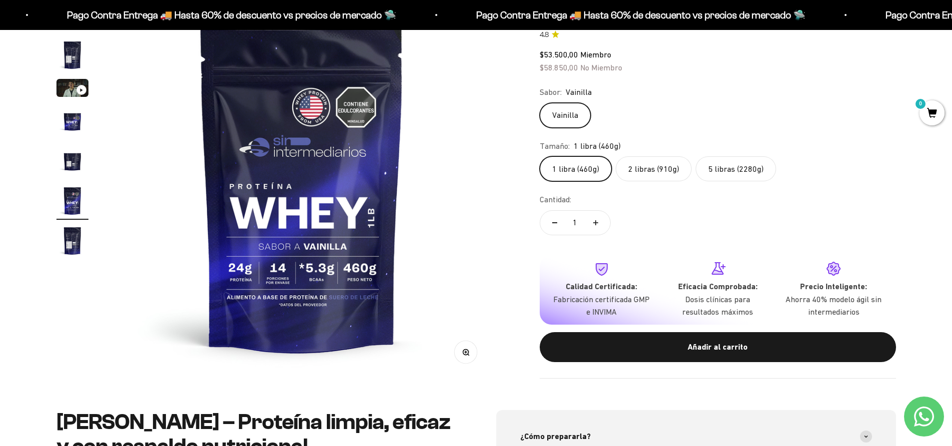
scroll to position [0, 0]
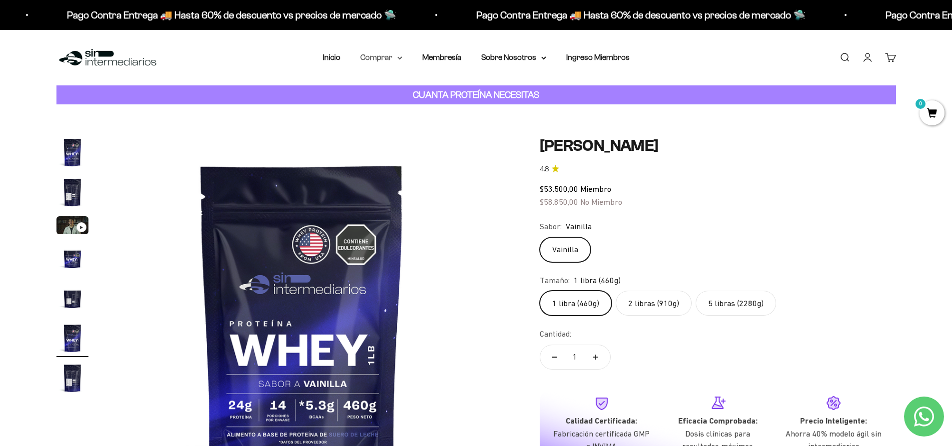
click at [387, 56] on summary "Comprar" at bounding box center [381, 57] width 42 height 13
click at [453, 90] on div "Proteínas Ver Todos Whey Iso Vegan Shaker" at bounding box center [407, 117] width 110 height 89
click at [440, 89] on summary "Proteínas" at bounding box center [407, 89] width 82 height 13
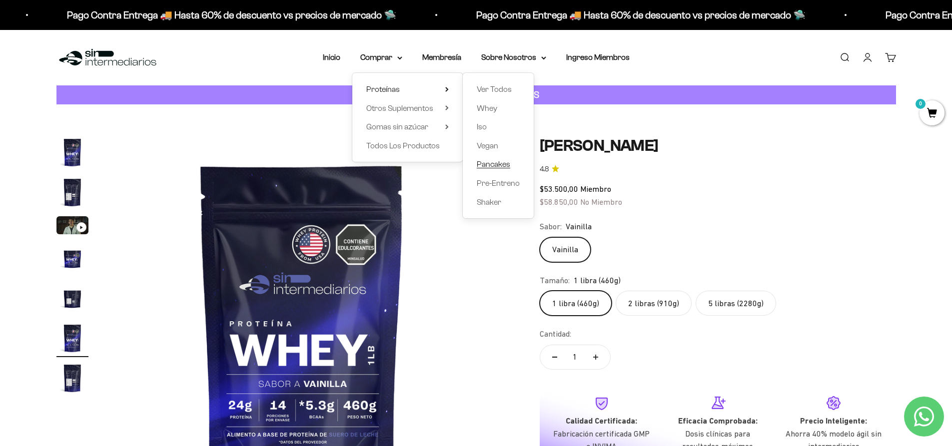
click at [492, 165] on span "Pancakes" at bounding box center [493, 164] width 33 height 8
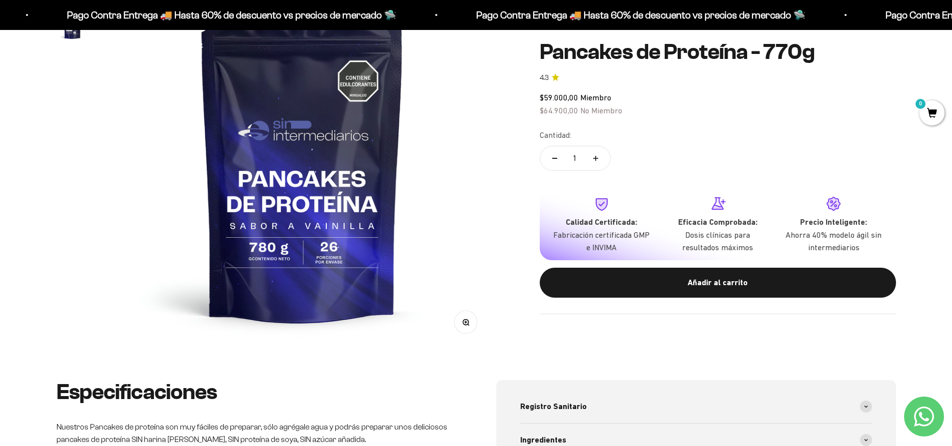
scroll to position [50, 0]
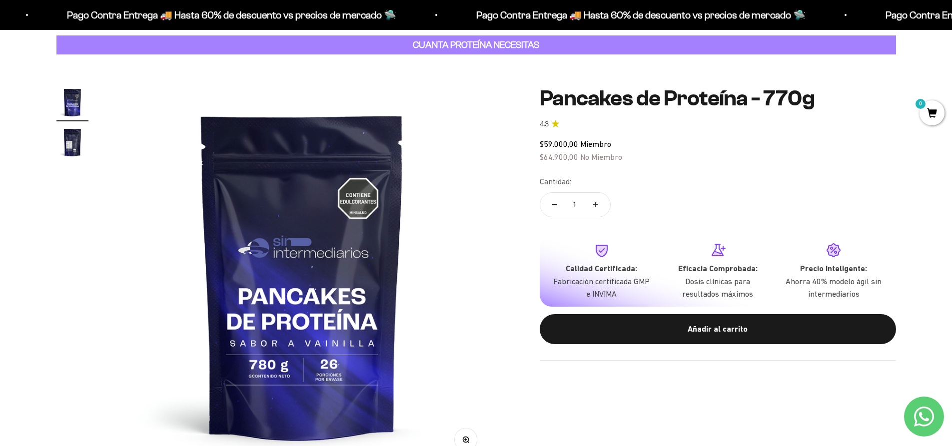
click at [62, 140] on img "Ir al artículo 2" at bounding box center [72, 142] width 32 height 32
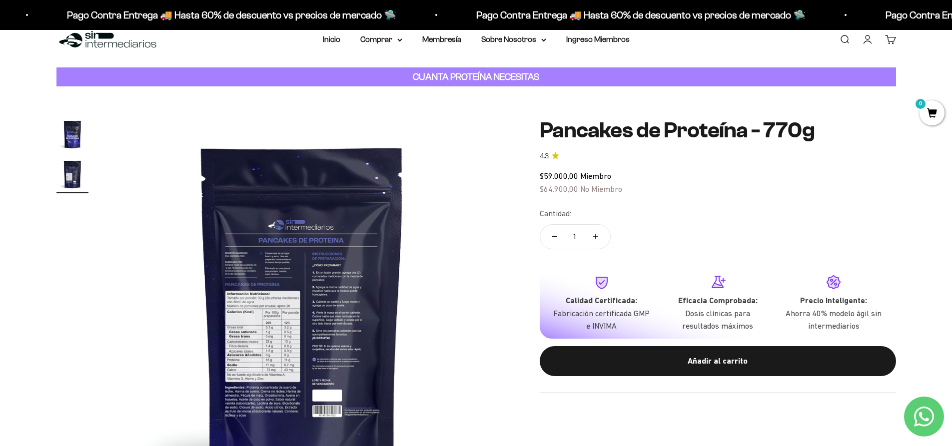
scroll to position [0, 0]
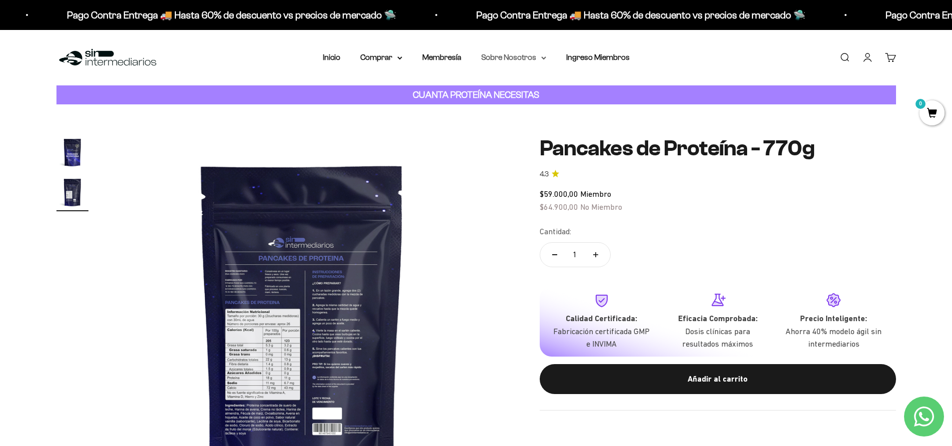
click at [536, 61] on summary "Sobre Nosotros" at bounding box center [513, 57] width 65 height 13
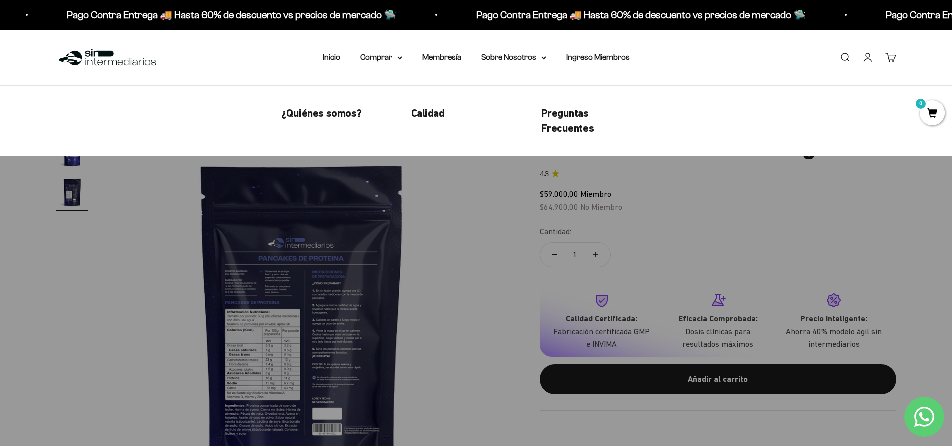
click at [426, 121] on ul "¿Quiénes somos? Calidad Preguntas Frecuentes" at bounding box center [456, 121] width 350 height 31
click at [437, 110] on span "Calidad" at bounding box center [427, 113] width 33 height 12
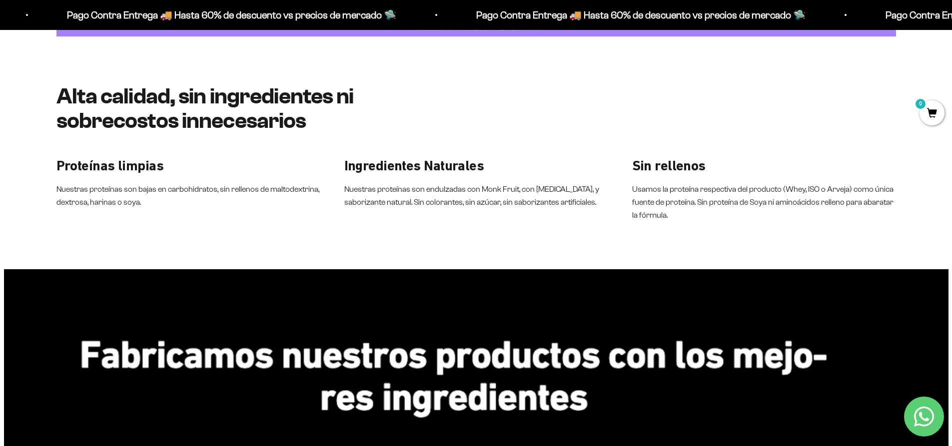
scroll to position [50, 0]
